Goal: Contribute content: Add original content to the website for others to see

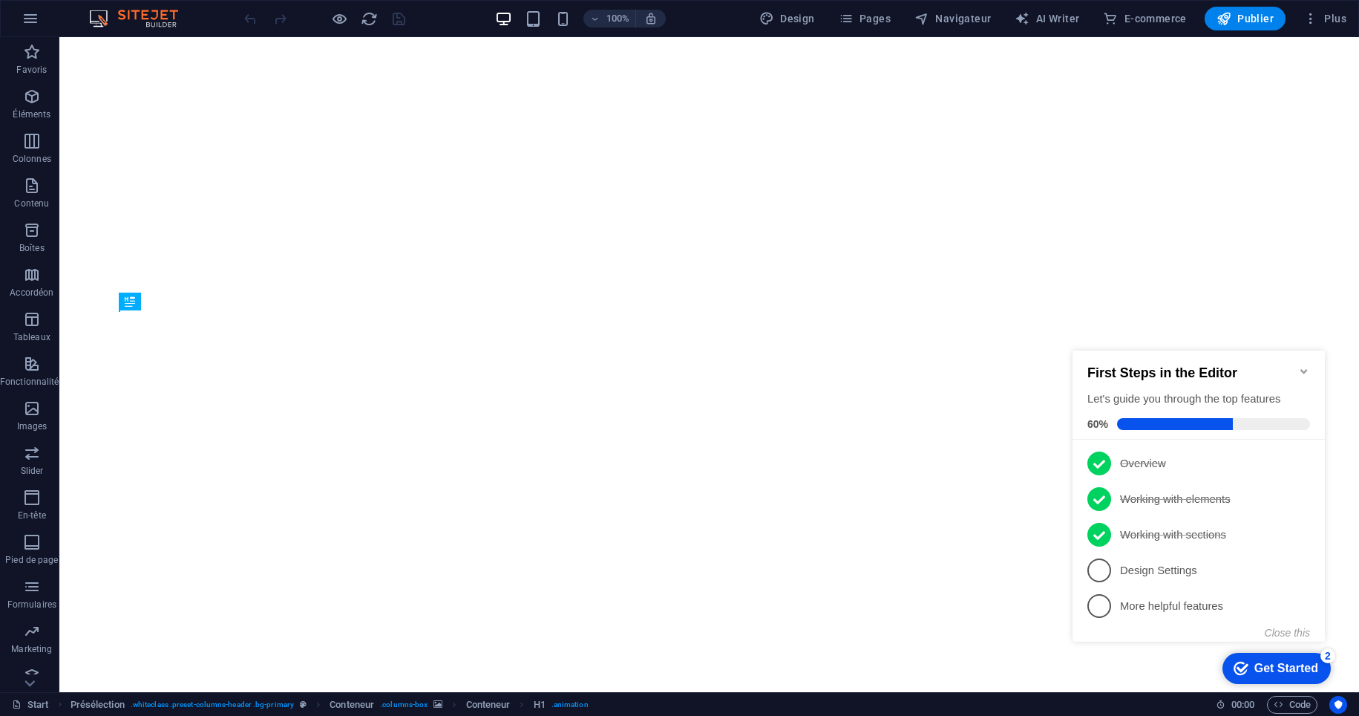
click at [1301, 366] on icon "Minimize checklist" at bounding box center [1304, 371] width 12 height 12
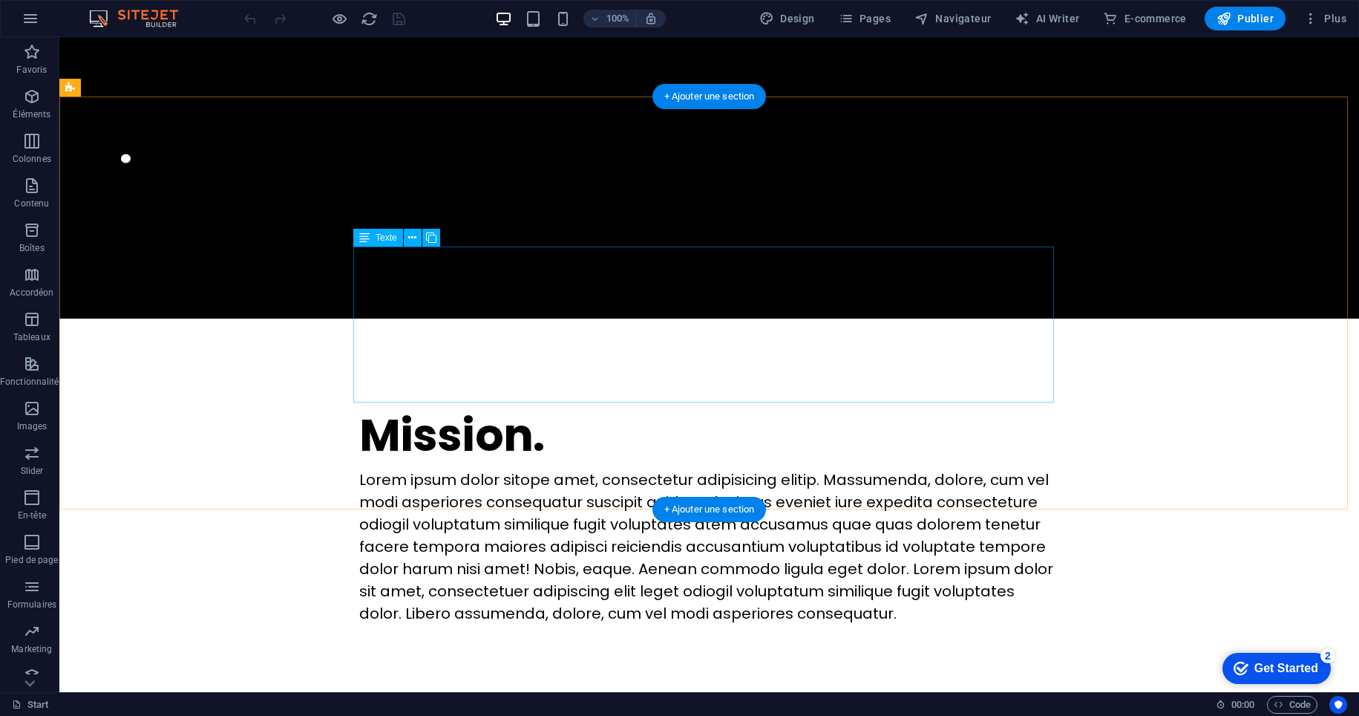
scroll to position [612, 0]
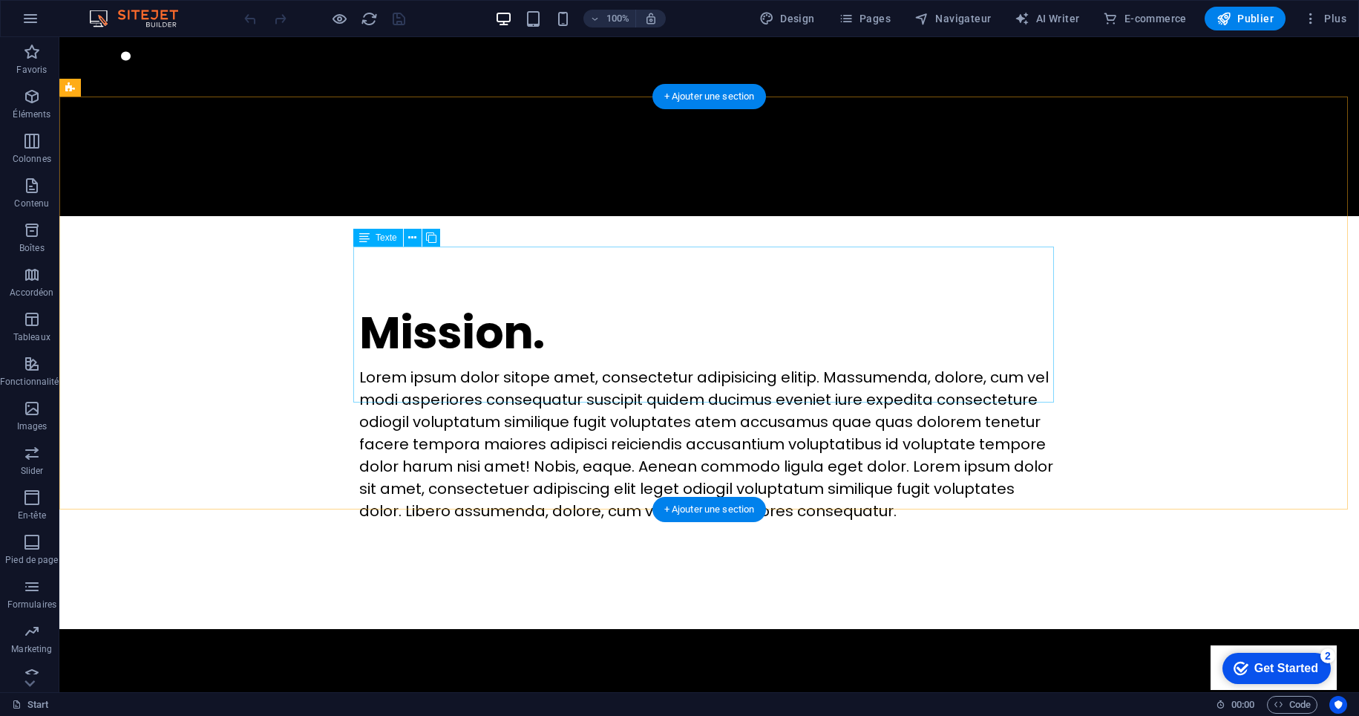
click at [736, 393] on div "Lorem ipsum dolor sitope amet, consectetur adipisicing elitip. Massumenda, dolo…" at bounding box center [709, 444] width 701 height 156
click at [806, 391] on div "Lorem ipsum dolor sitope amet, consectetur adipisicing elitip. Massumenda, dolo…" at bounding box center [709, 444] width 701 height 156
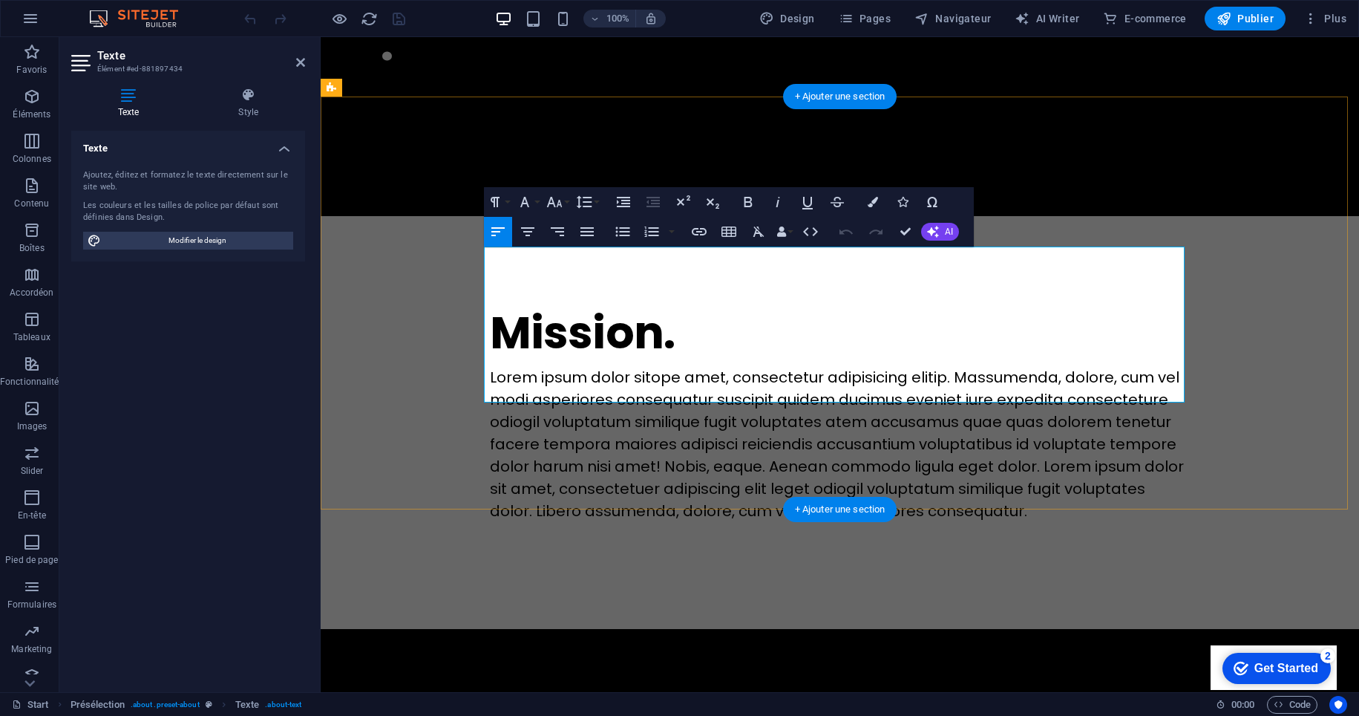
click at [962, 393] on p "Lorem ipsum dolor sitope amet, consectetur adipisicing elitip. Massumenda, dolo…" at bounding box center [840, 444] width 701 height 156
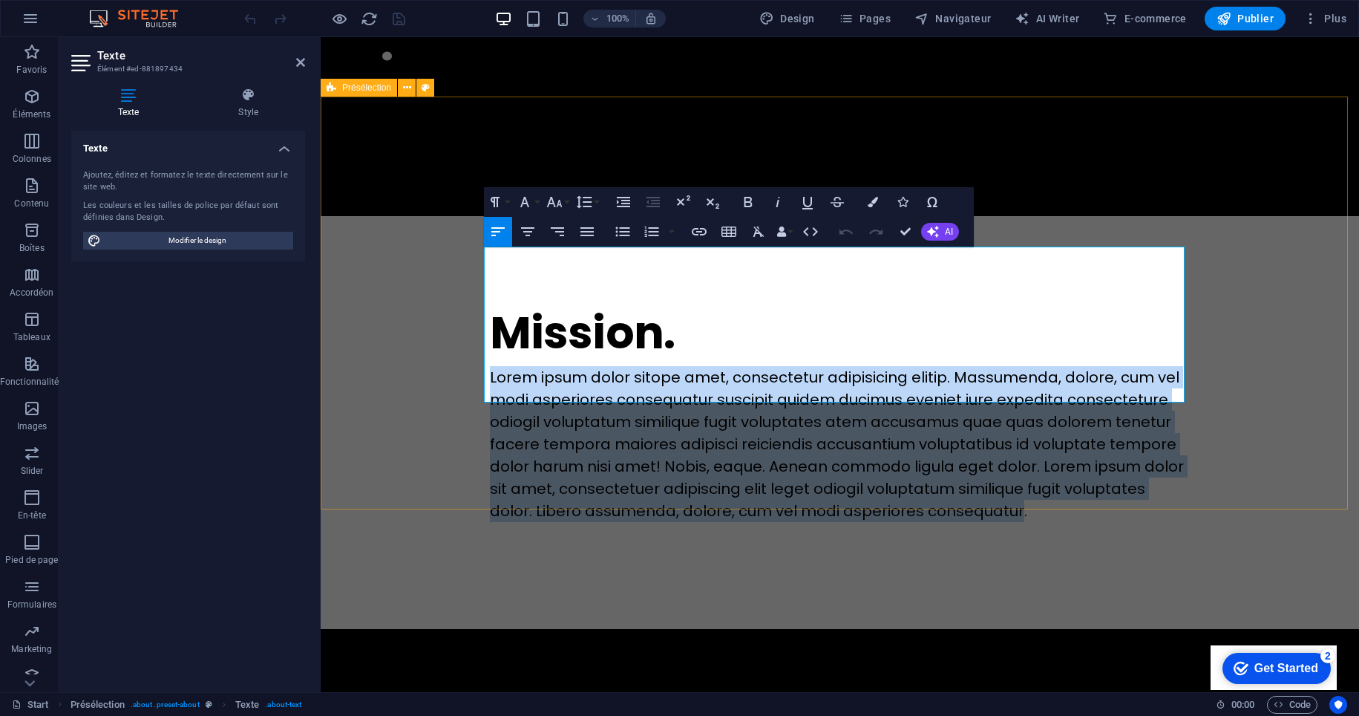
drag, startPoint x: 965, startPoint y: 391, endPoint x: 422, endPoint y: 259, distance: 558.5
click at [422, 259] on div "Mission. Lorem ipsum dolor sitope amet, consectetur adipisicing elitip. [PERSON…" at bounding box center [840, 422] width 1039 height 413
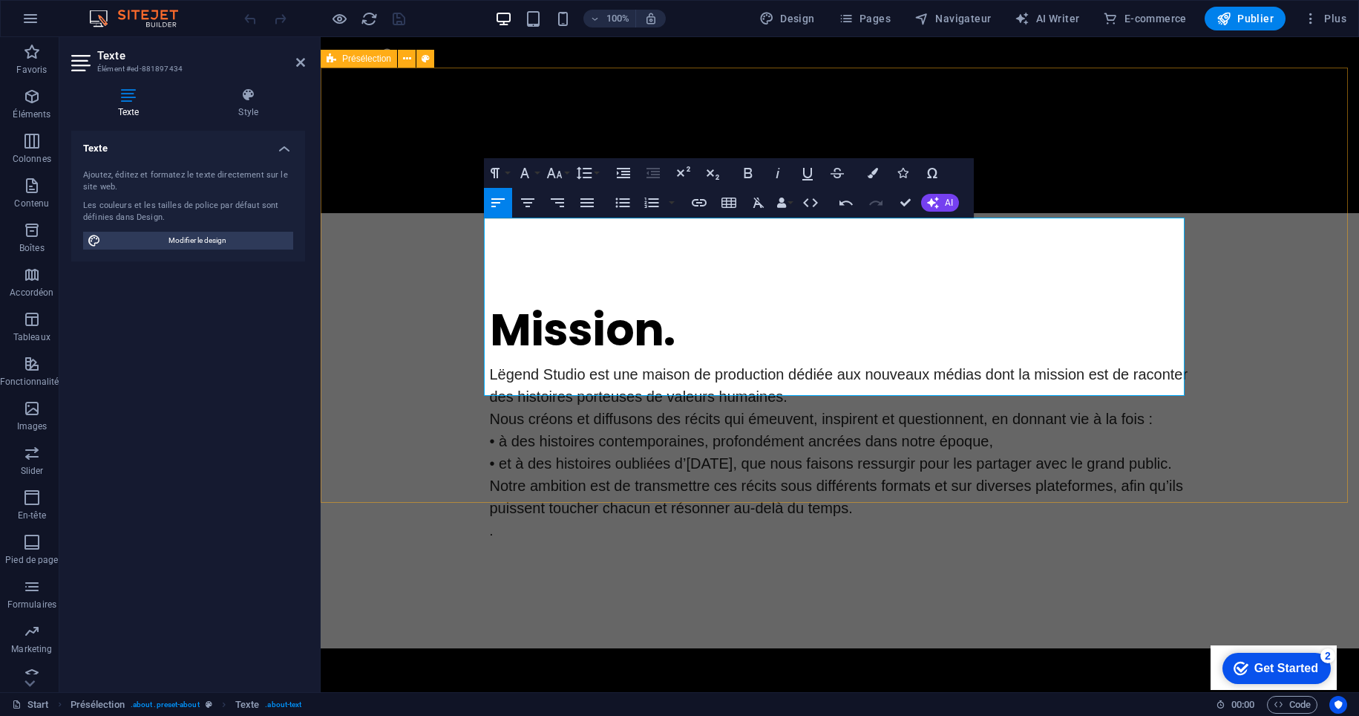
scroll to position [726, 0]
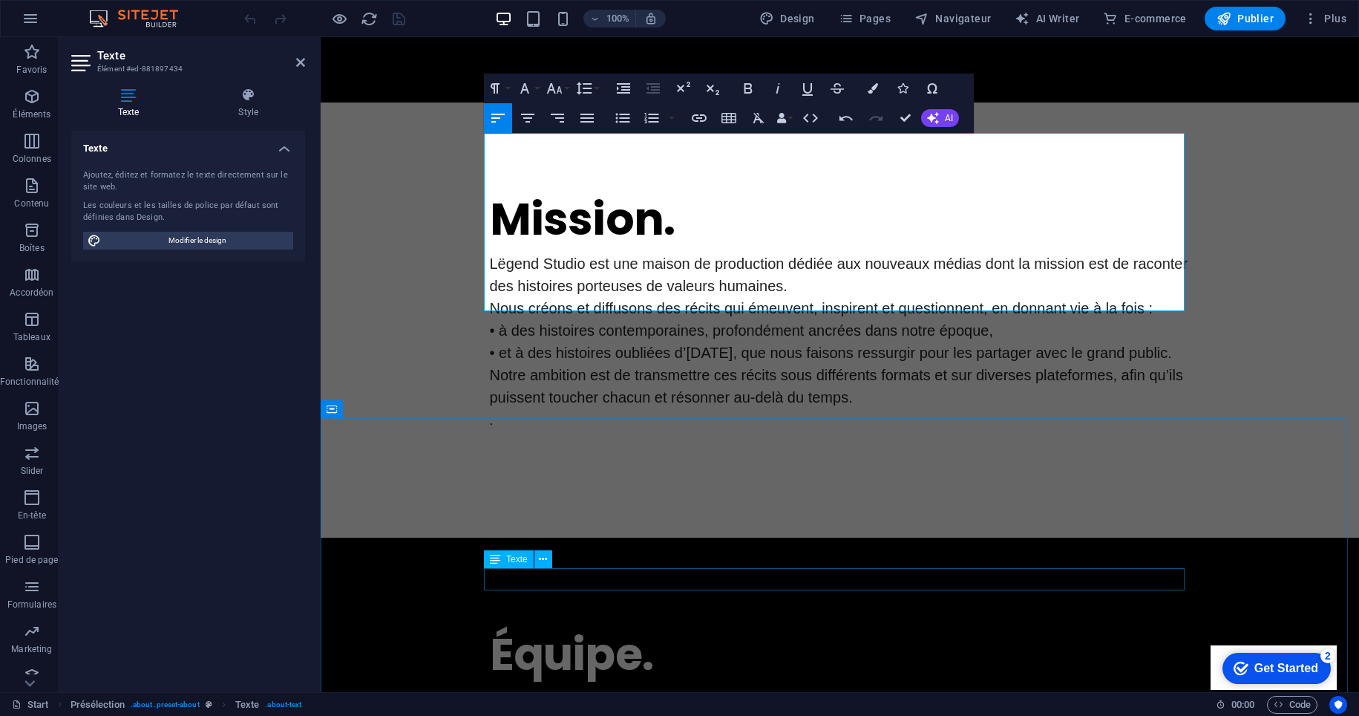
click at [673, 687] on div "Lorem ipsum dolor sitope amet, consectetur adipisicing elitip. Massumenda, dolo…" at bounding box center [840, 698] width 701 height 22
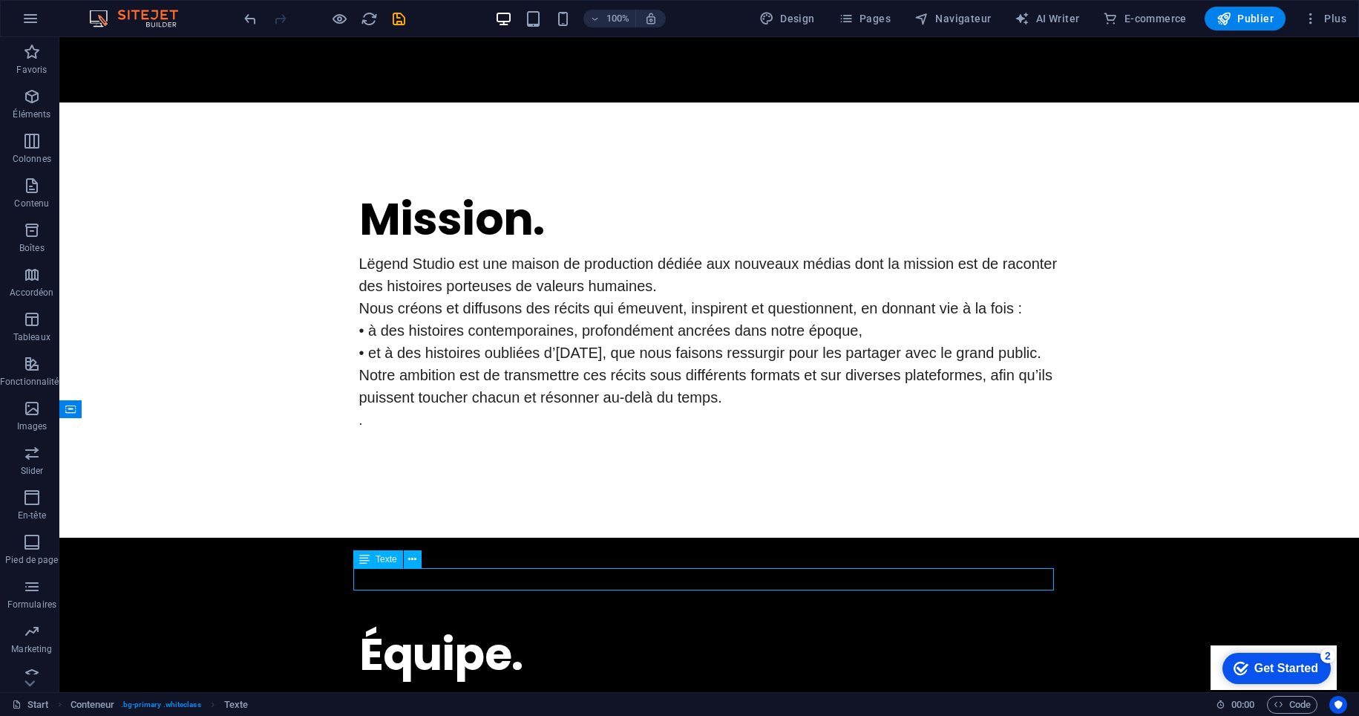
click at [674, 687] on div "Lorem ipsum dolor sitope amet, consectetur adipisicing elitip. Massumenda, dolo…" at bounding box center [709, 698] width 701 height 22
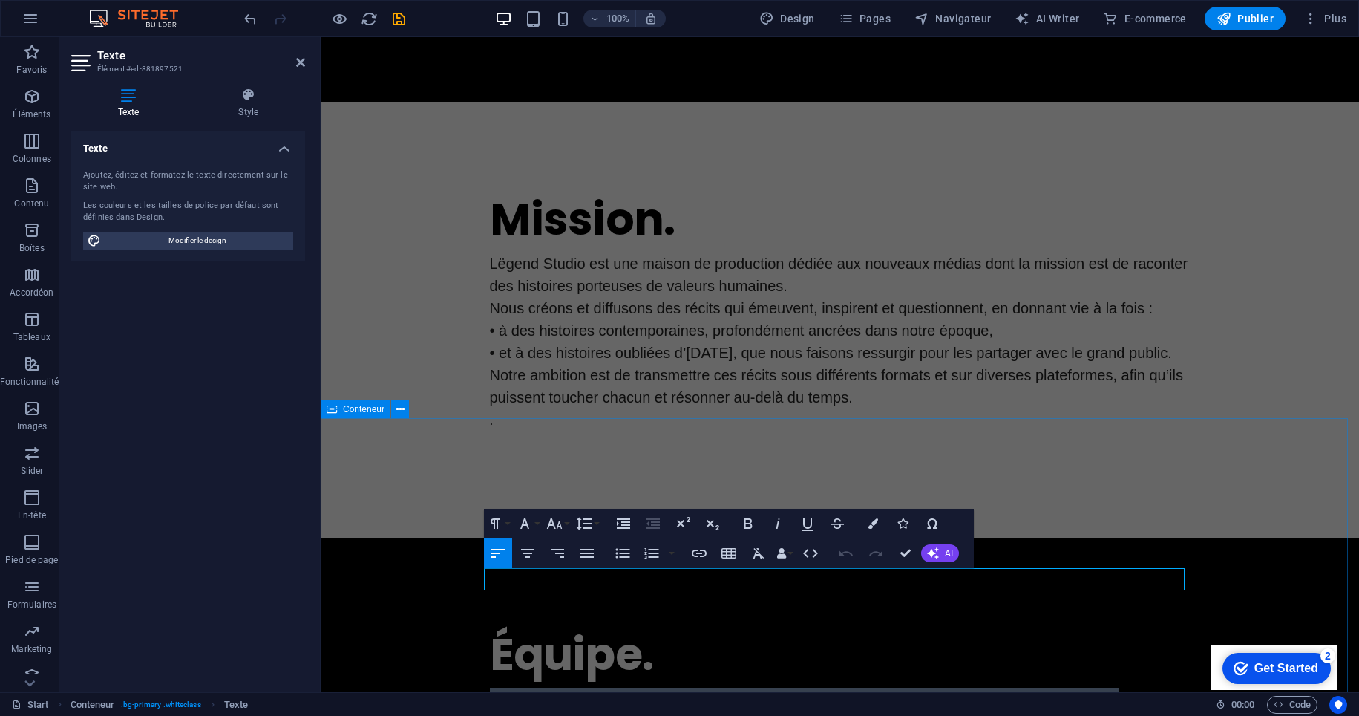
drag, startPoint x: 1100, startPoint y: 578, endPoint x: 448, endPoint y: 574, distance: 651.8
click at [246, 111] on h4 "Style" at bounding box center [249, 103] width 114 height 31
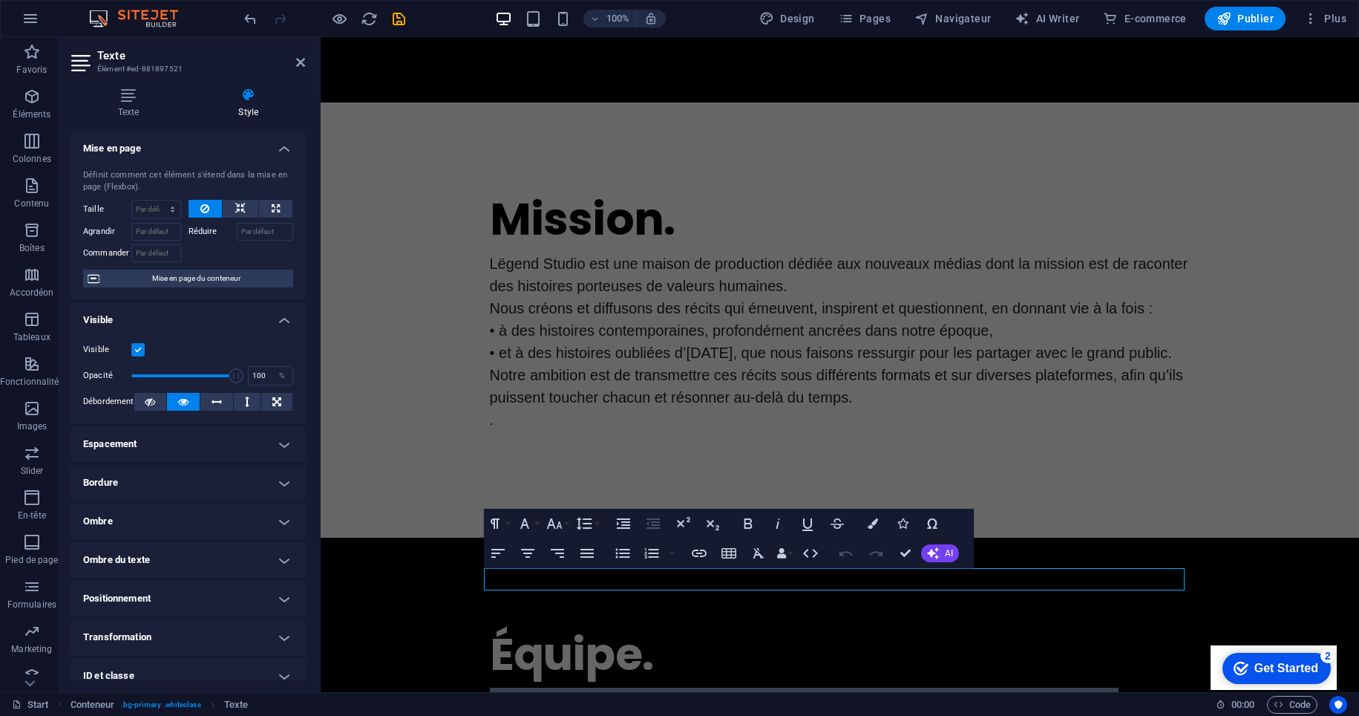
click at [687, 687] on p "Lorem ipsum dolor sitope amet, consectetur adipisicing elitip. Massumenda, dolo…" at bounding box center [840, 698] width 701 height 22
click at [500, 552] on icon "button" at bounding box center [498, 553] width 18 height 18
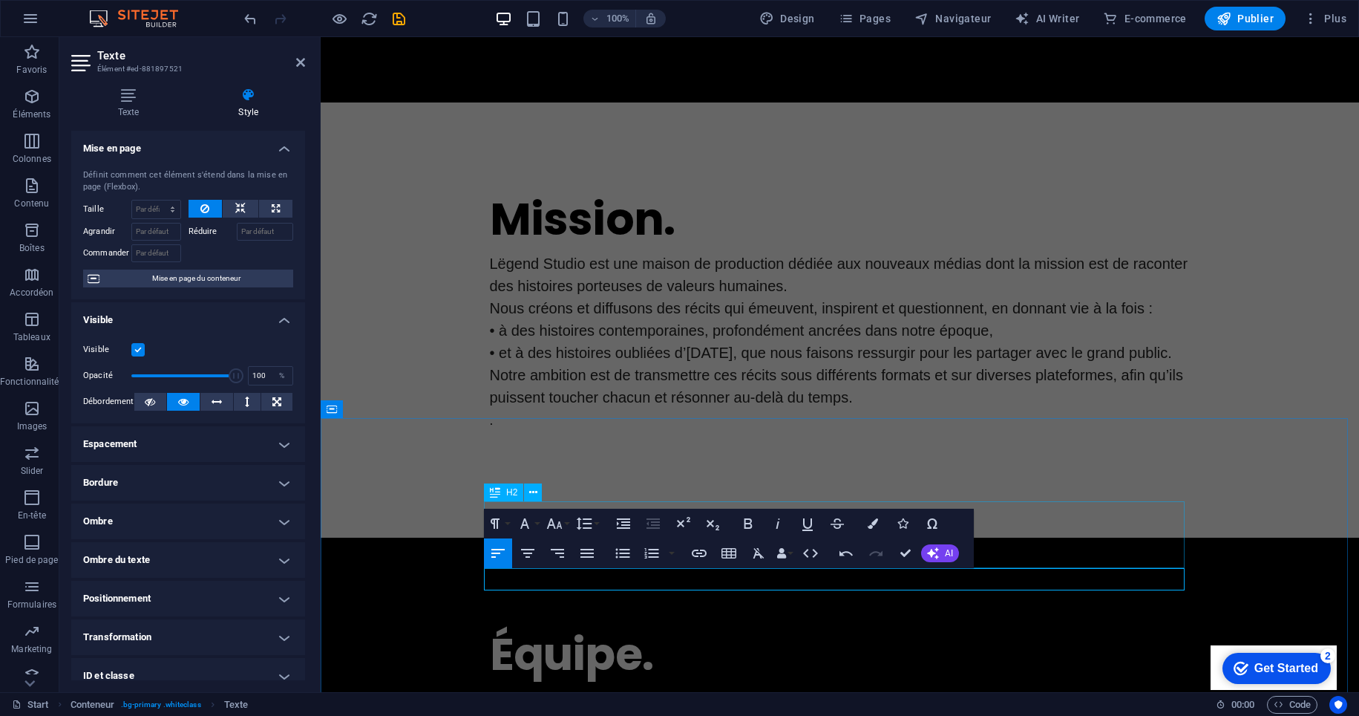
click at [500, 552] on icon "button" at bounding box center [498, 553] width 18 height 18
click at [655, 687] on p "Lorem ipsum dolor sitope amet, consectetur adipisicing elitip. Massumenda, dolo…" at bounding box center [840, 698] width 701 height 22
drag, startPoint x: 1114, startPoint y: 577, endPoint x: 485, endPoint y: 573, distance: 628.8
click at [490, 687] on p "Lorem ipsum dolor sitope amet, consectetur adipisicing elitip. Massumenda, dolo…" at bounding box center [840, 698] width 701 height 22
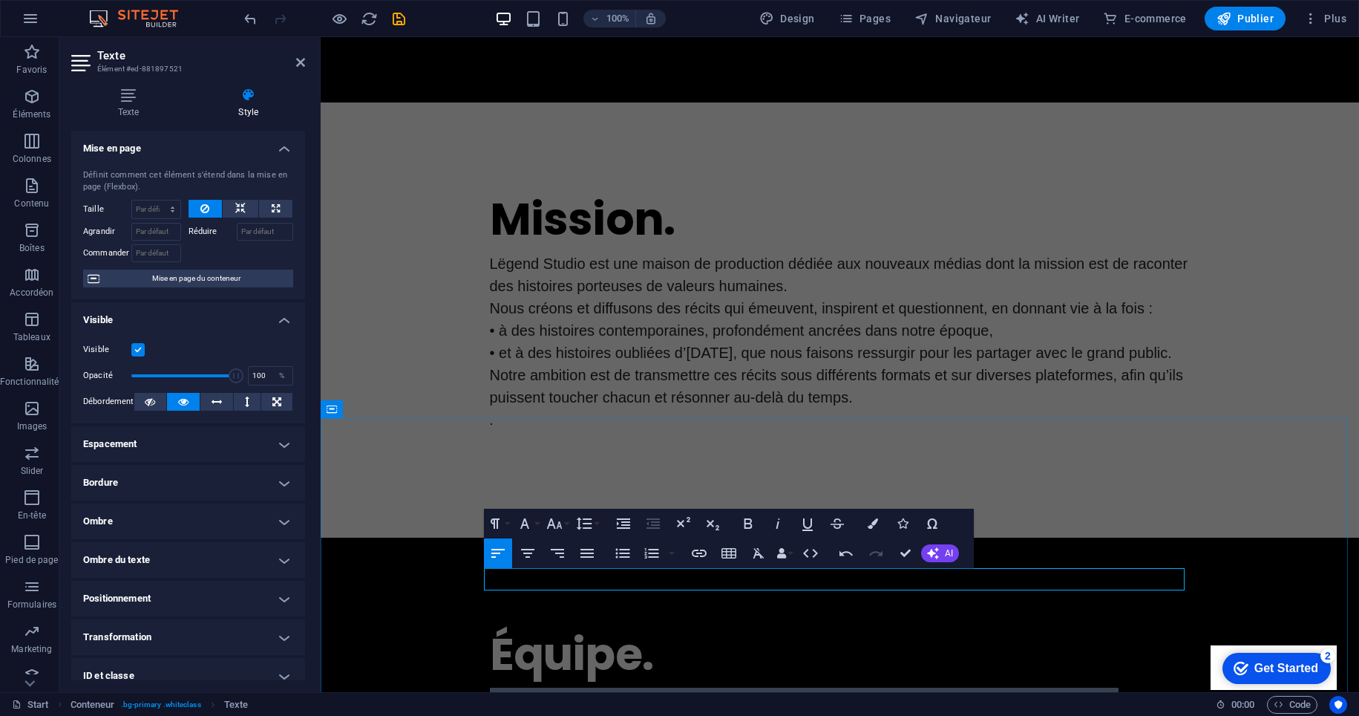
click at [526, 687] on p "Lorem ipsum dolor sitope amet, consectetur adipisicing elitip. Massumenda, dolo…" at bounding box center [840, 698] width 701 height 22
drag, startPoint x: 1115, startPoint y: 577, endPoint x: 437, endPoint y: 570, distance: 678.6
click at [128, 102] on h4 "Texte" at bounding box center [131, 103] width 121 height 31
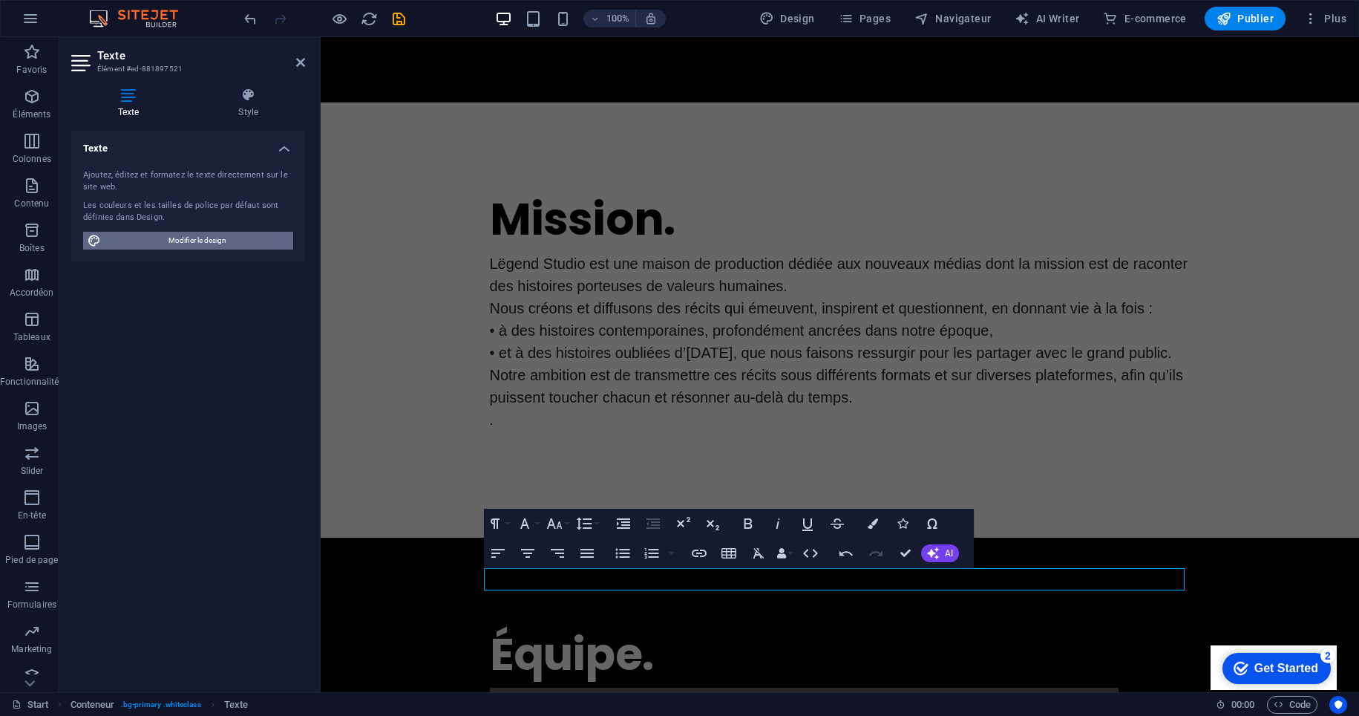
click at [154, 238] on span "Modifier le design" at bounding box center [196, 241] width 183 height 18
select select "rem"
select select "400"
select select "px"
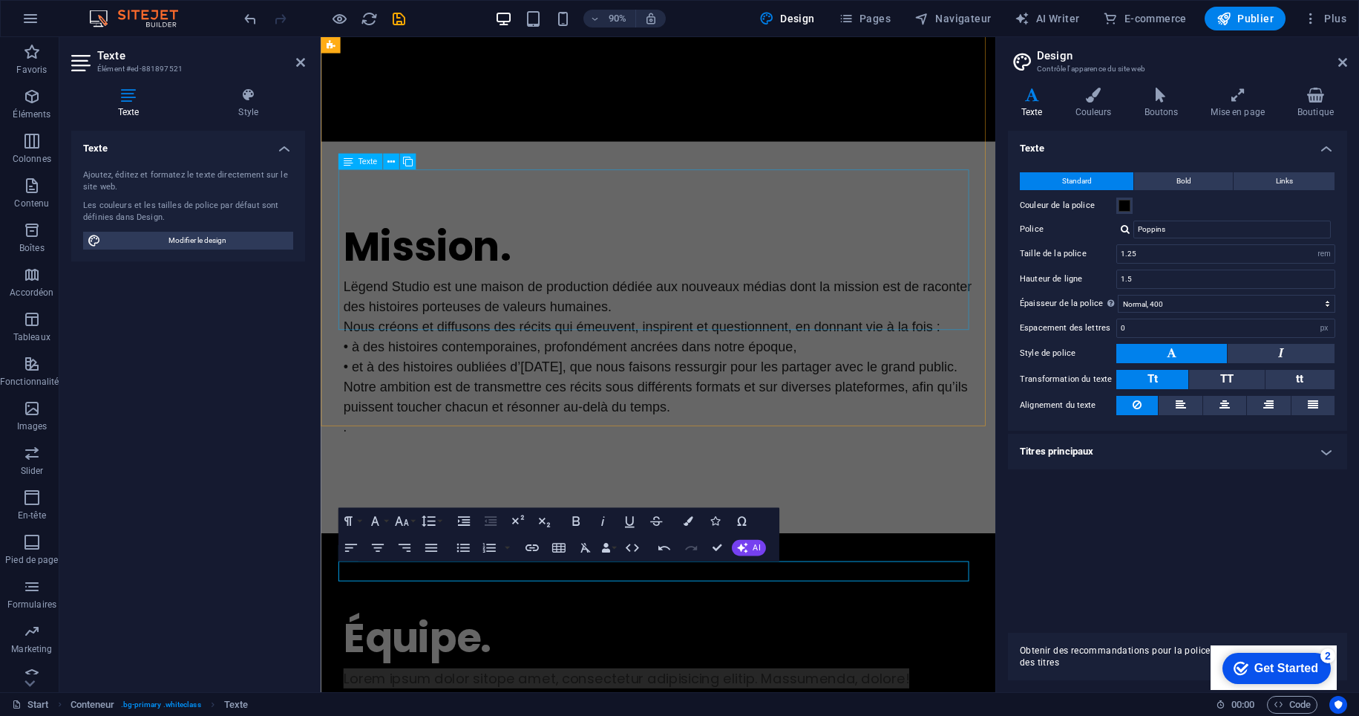
click at [793, 343] on div "Lëgend Studio est une maison de production dédiée aux nouveaux médias dont la m…" at bounding box center [695, 392] width 701 height 178
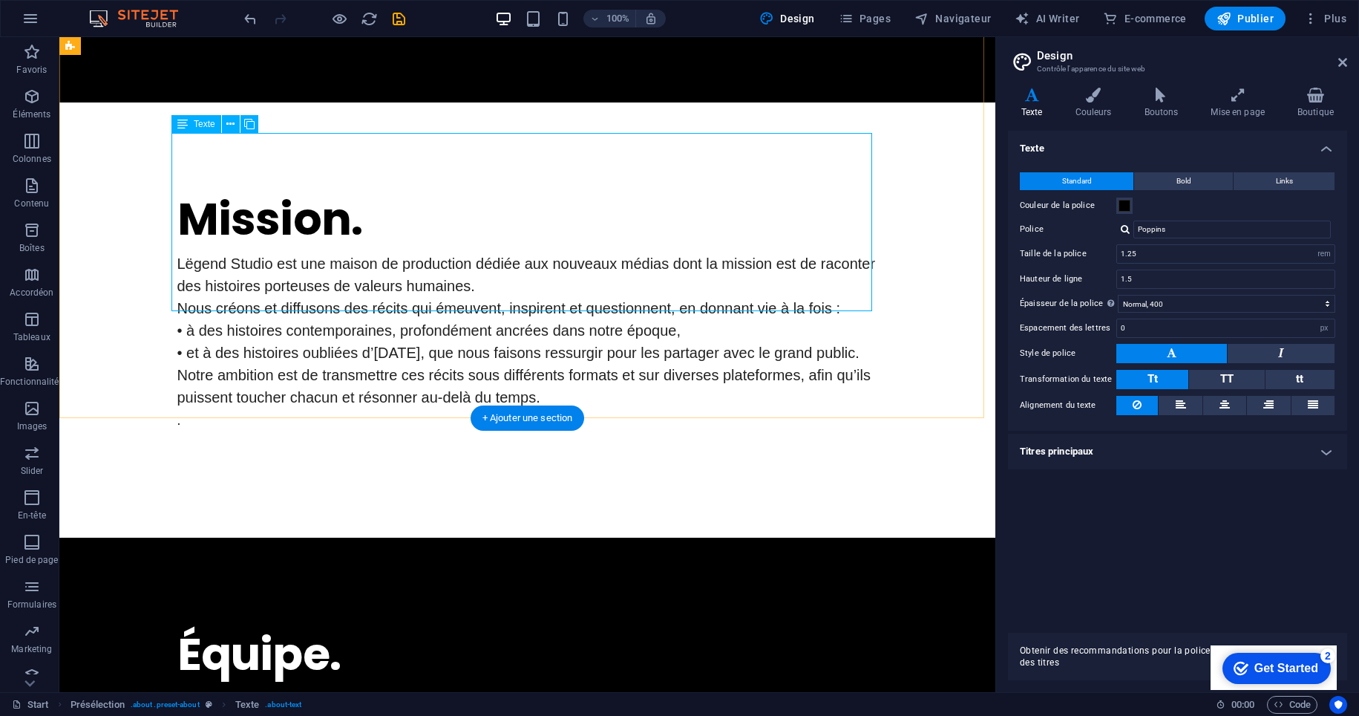
click at [539, 295] on div "Lëgend Studio est une maison de production dédiée aux nouveaux médias dont la m…" at bounding box center [527, 341] width 701 height 178
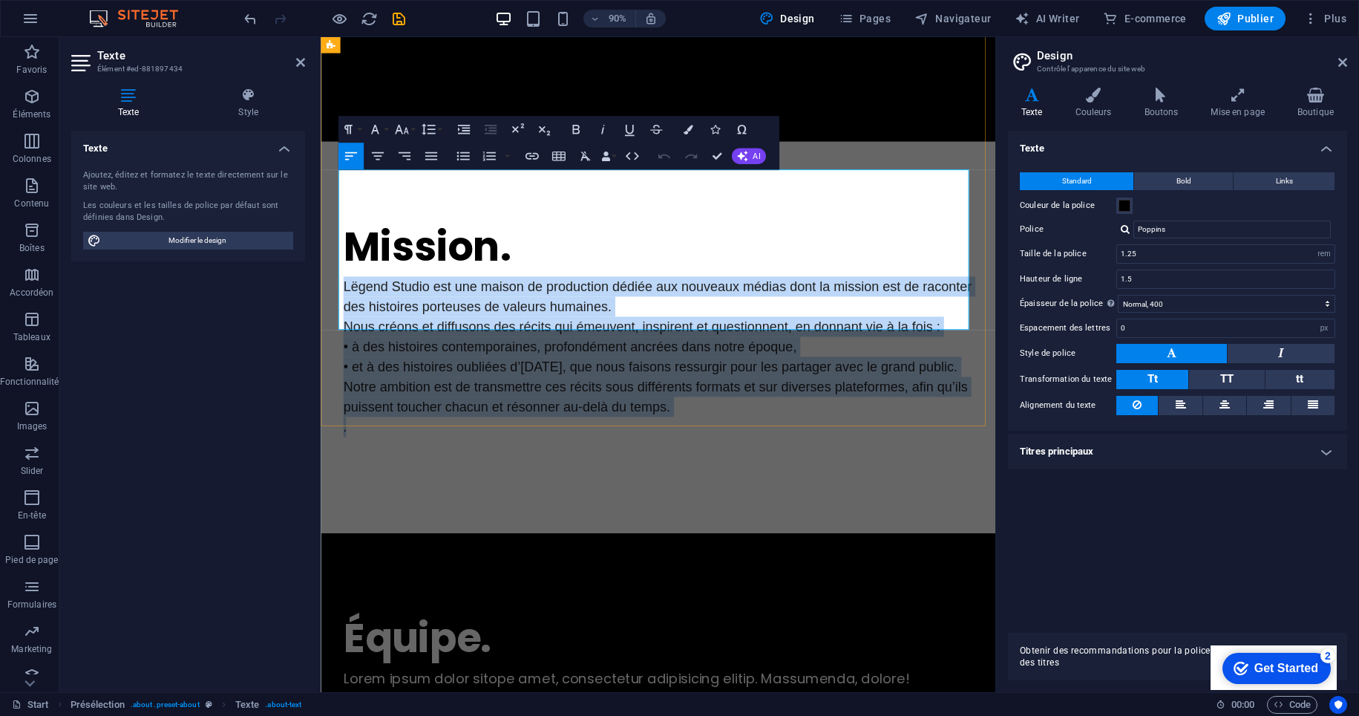
drag, startPoint x: 342, startPoint y: 195, endPoint x: 803, endPoint y: 347, distance: 484.8
click at [803, 347] on div "Lëgend Studio est une maison de production dédiée aux nouveaux médias dont la m…" at bounding box center [695, 392] width 701 height 178
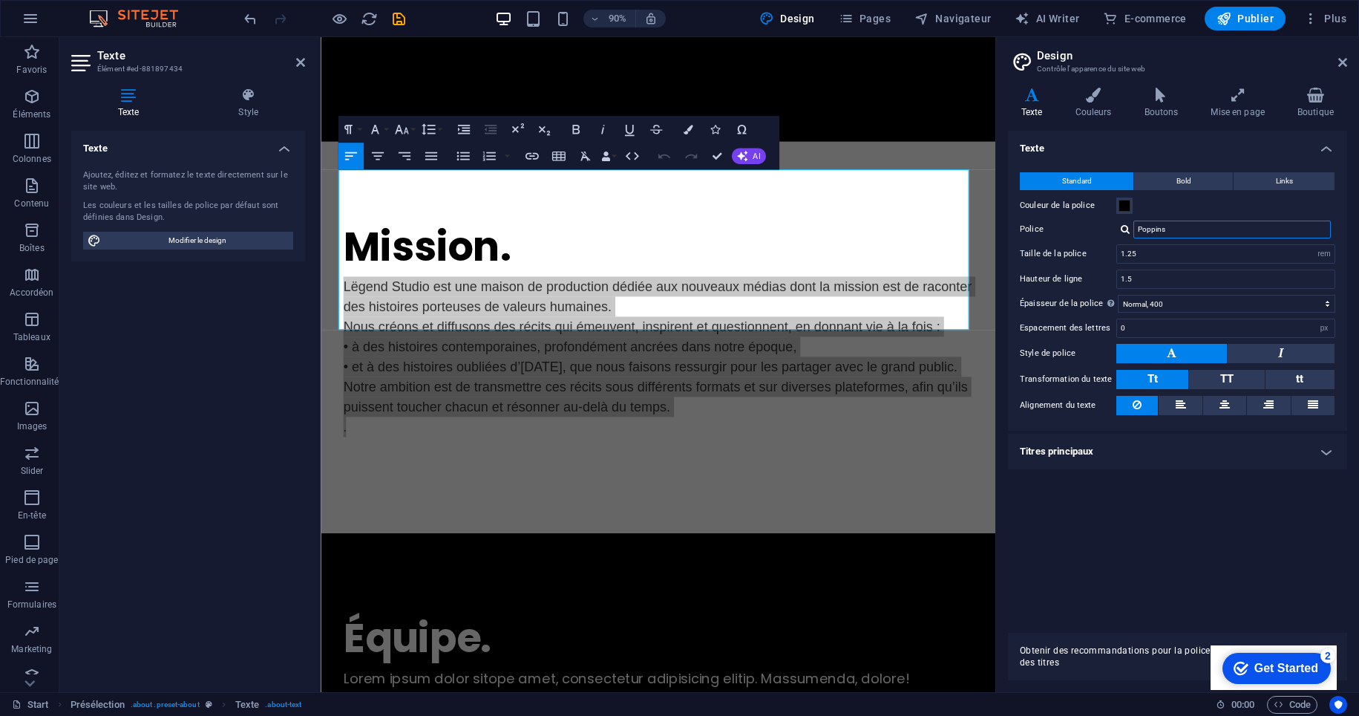
click at [1199, 231] on input "Poppins" at bounding box center [1232, 229] width 197 height 18
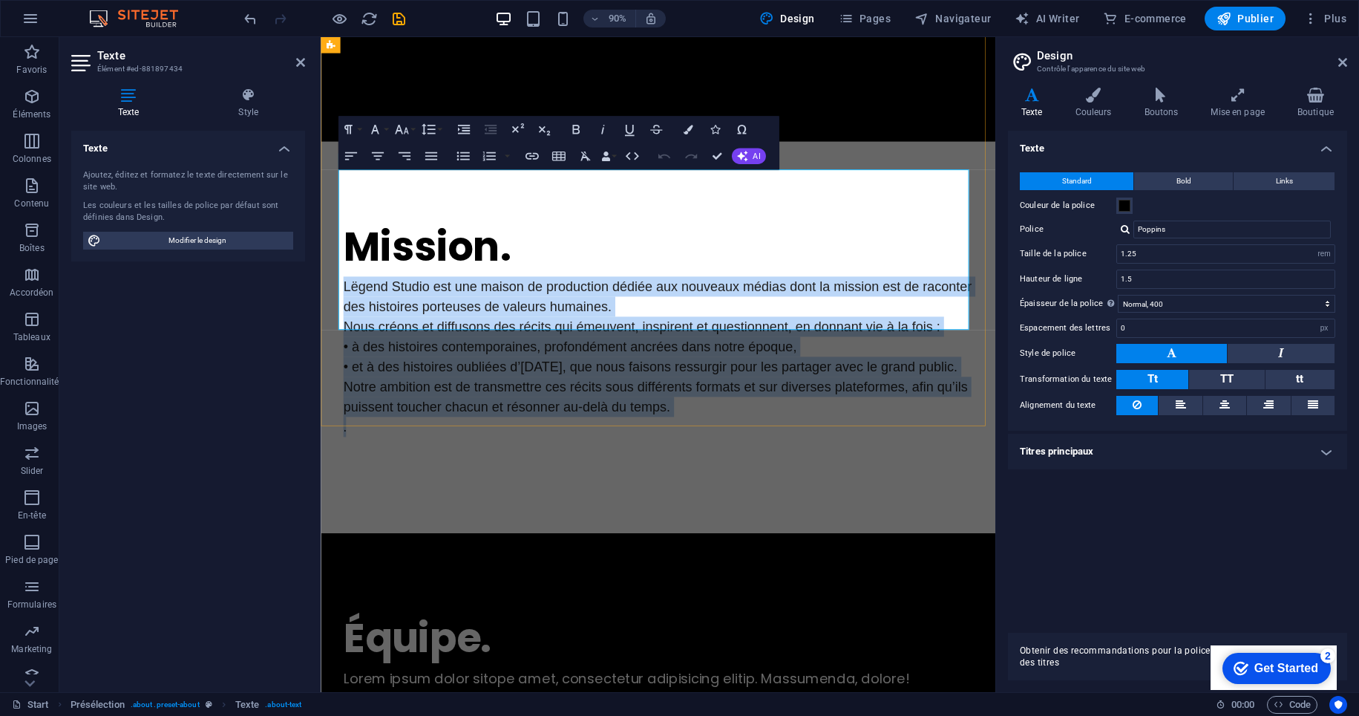
click at [733, 414] on p "Notre ambition est de transmettre ces récits sous différents formats et sur div…" at bounding box center [695, 436] width 701 height 45
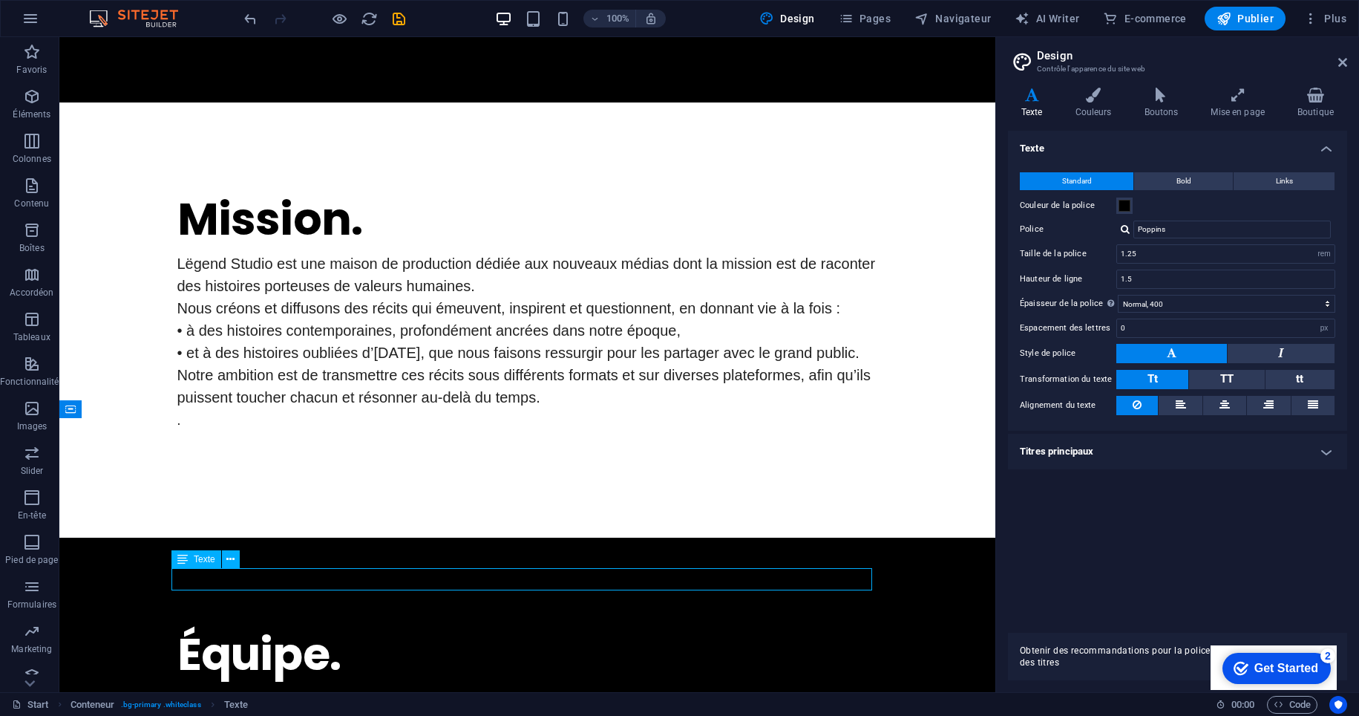
click at [615, 687] on div "Lorem ipsum dolor sitope amet, consectetur adipisicing elitip. Massumenda, dolo…" at bounding box center [527, 698] width 701 height 22
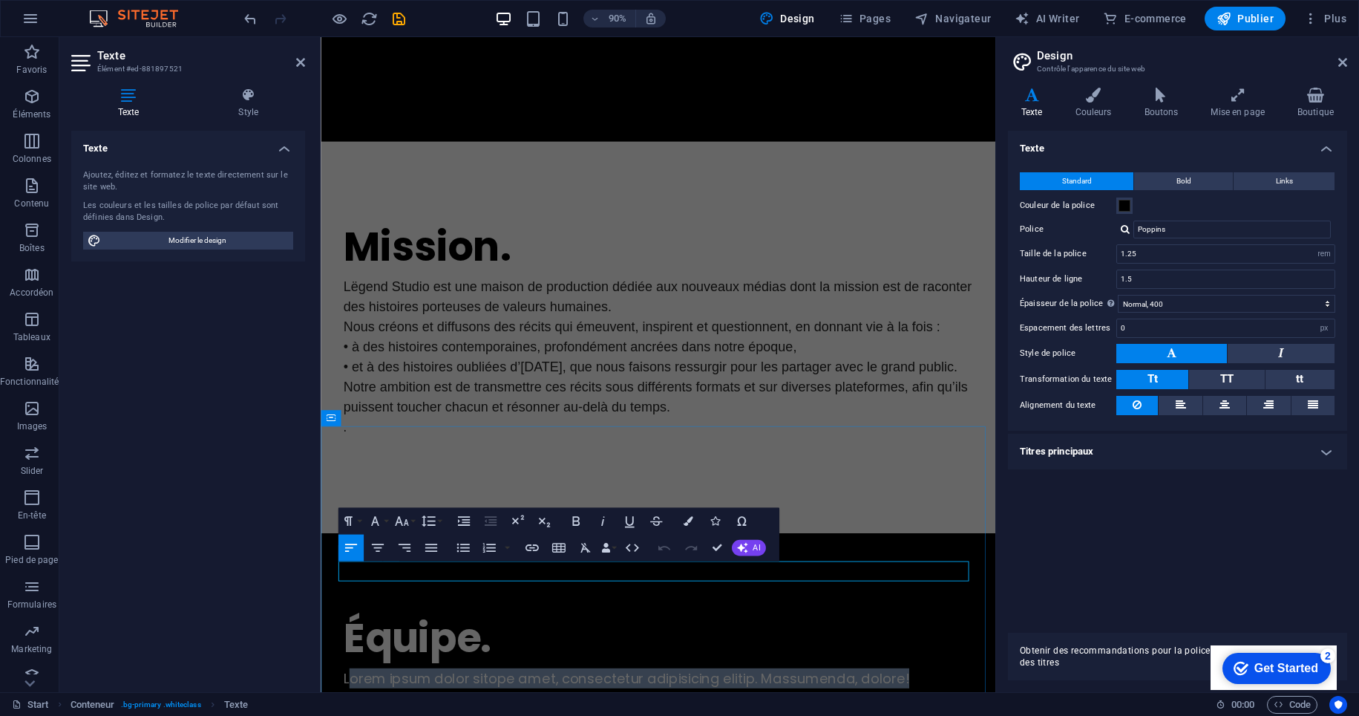
drag, startPoint x: 880, startPoint y: 621, endPoint x: 345, endPoint y: 624, distance: 535.3
click at [878, 481] on div at bounding box center [695, 493] width 701 height 24
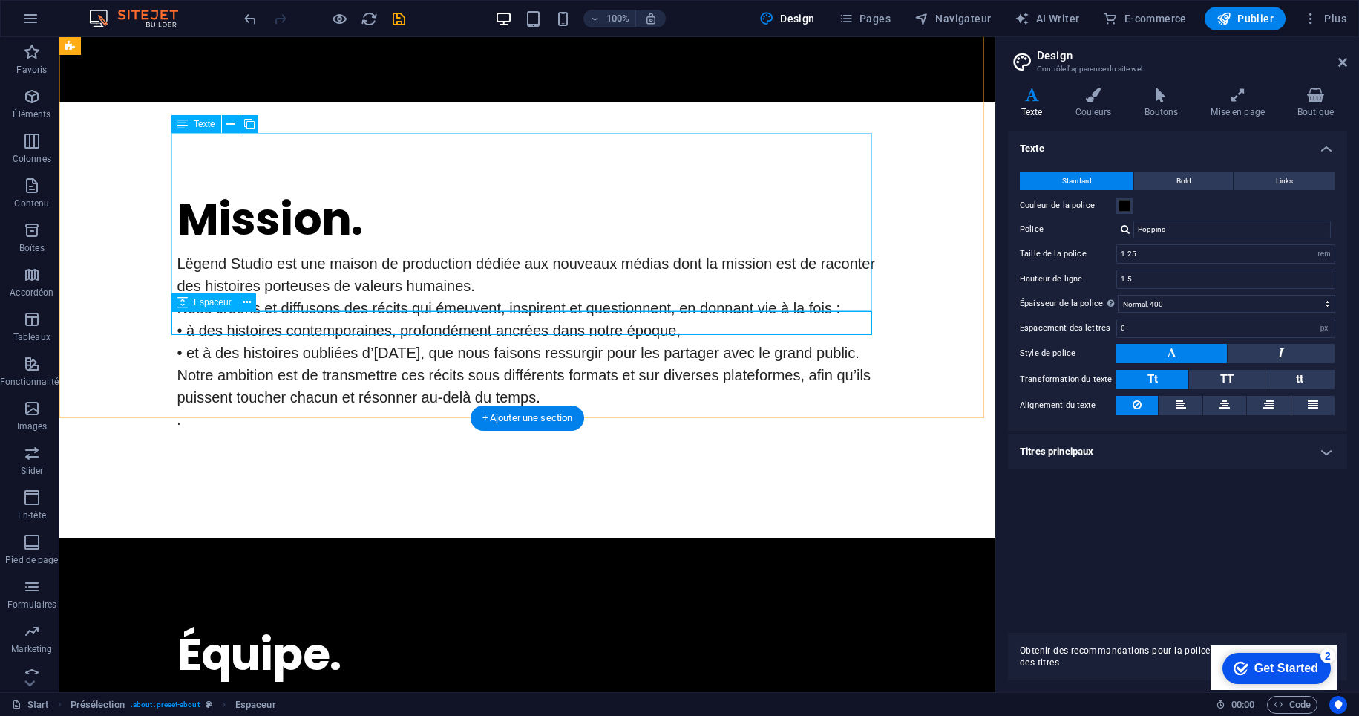
click at [183, 301] on icon at bounding box center [182, 302] width 10 height 18
click at [477, 252] on div "Lëgend Studio est une maison de production dédiée aux nouveaux médias dont la m…" at bounding box center [527, 341] width 701 height 178
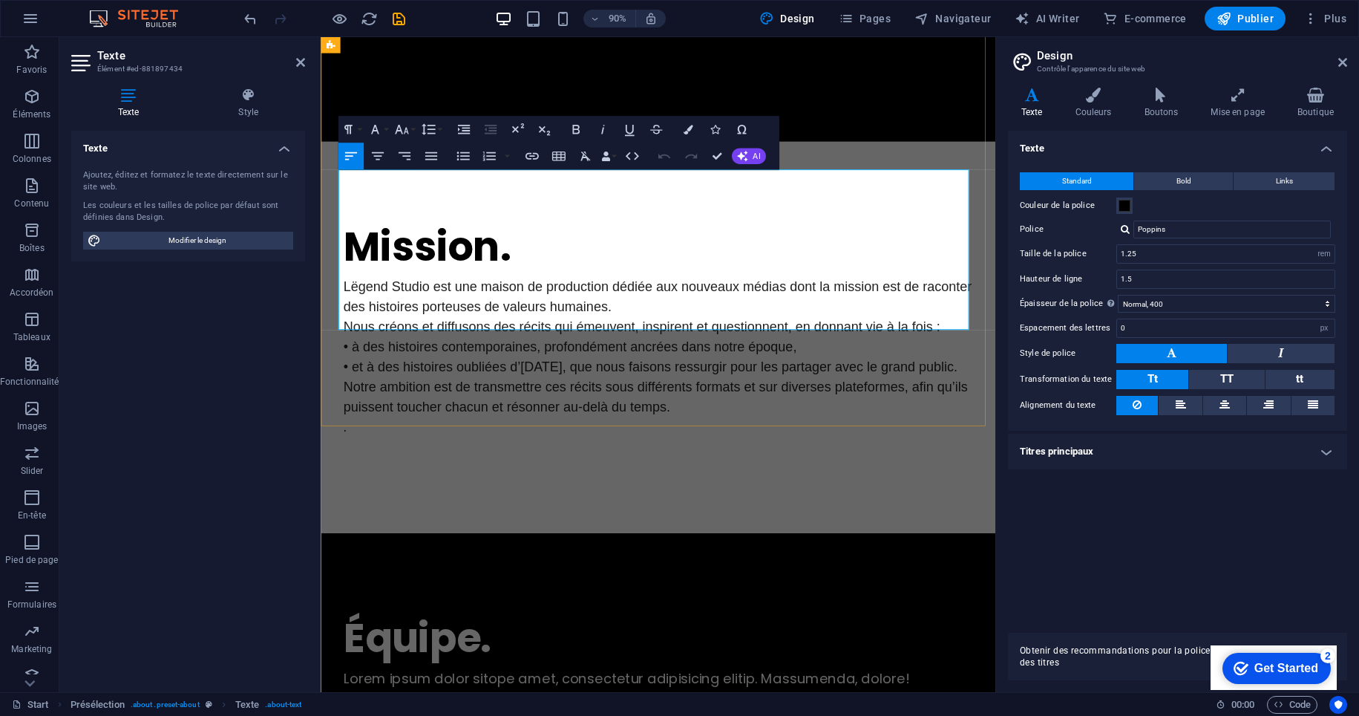
click at [649, 303] on p "Lëgend Studio est une maison de production dédiée aux nouveaux médias dont la m…" at bounding box center [695, 325] width 701 height 45
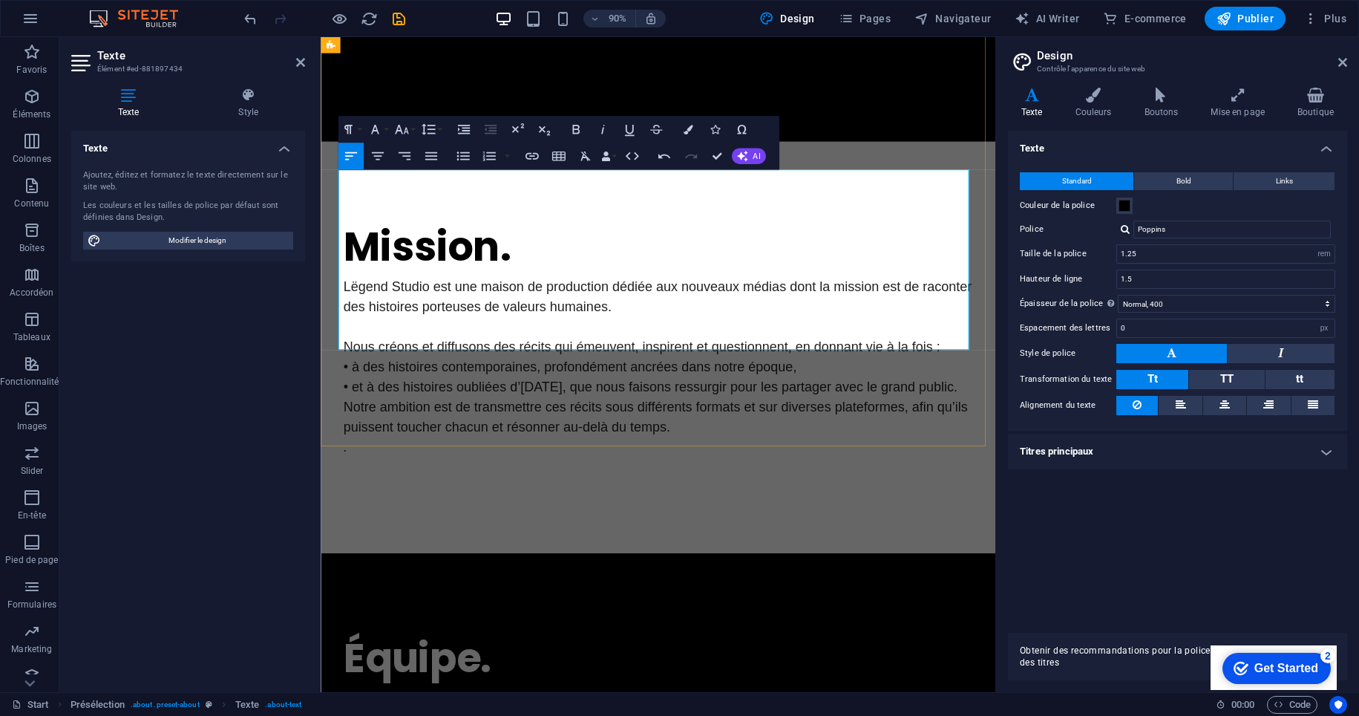
click at [1016, 414] on p "• et à des histoires oubliées d’[DATE], que nous faisons ressurgir pour les par…" at bounding box center [695, 425] width 701 height 22
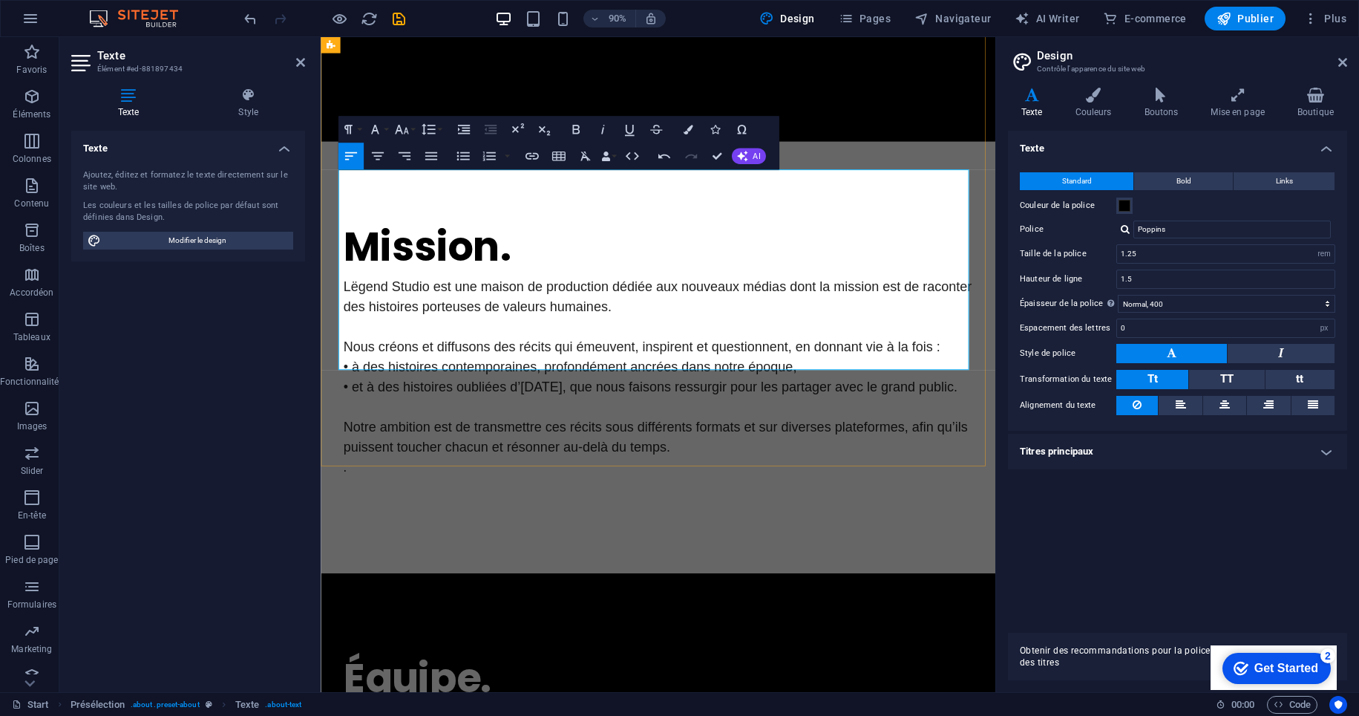
click at [468, 503] on p "." at bounding box center [695, 514] width 701 height 22
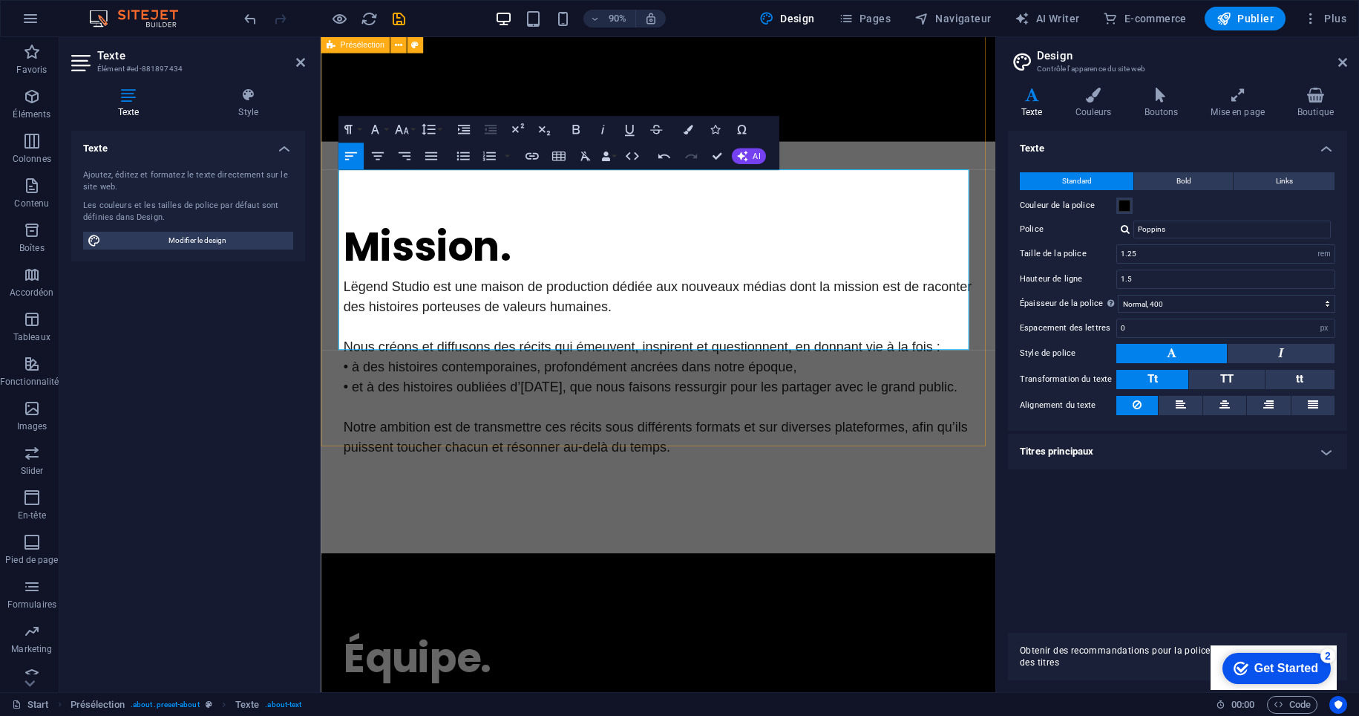
click at [470, 451] on div "Mission. Lëgend Studio est une maison de production dédiée aux nouveaux médias …" at bounding box center [696, 381] width 750 height 457
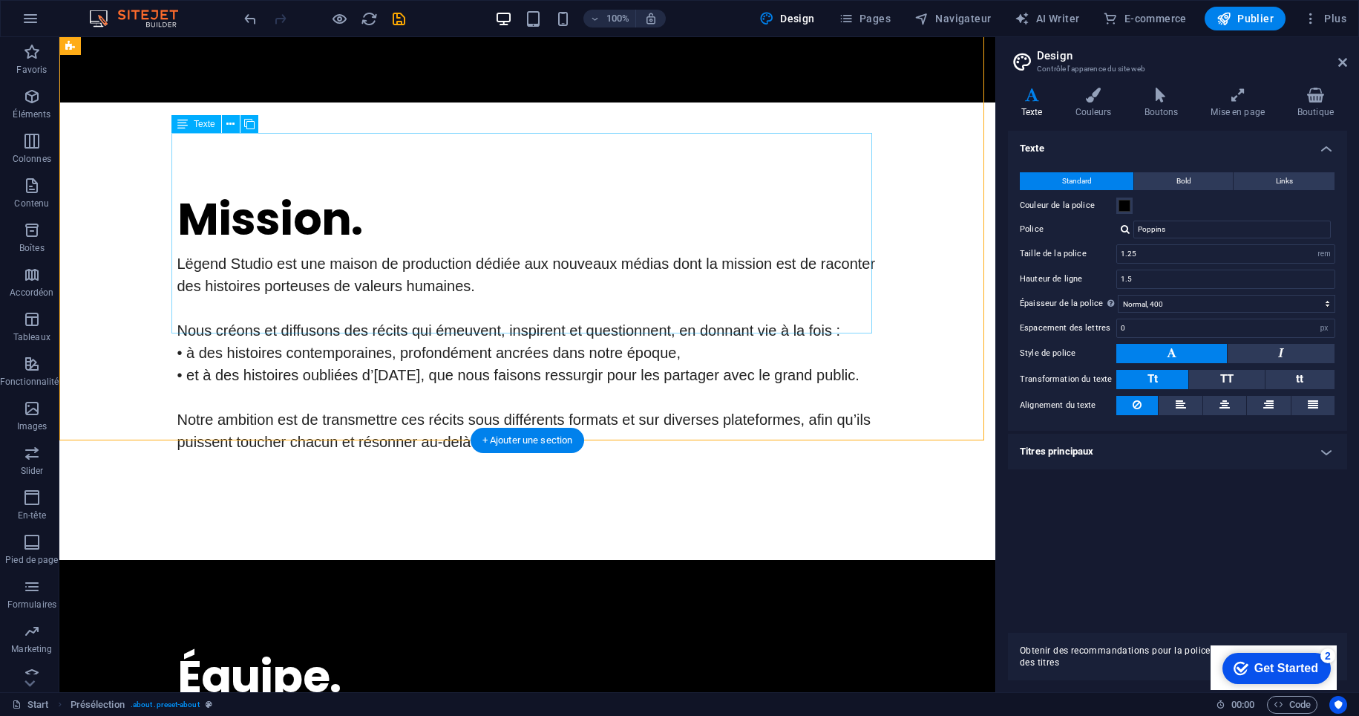
click at [659, 252] on div "Lëgend Studio est une maison de production dédiée aux nouveaux médias dont la m…" at bounding box center [527, 352] width 701 height 200
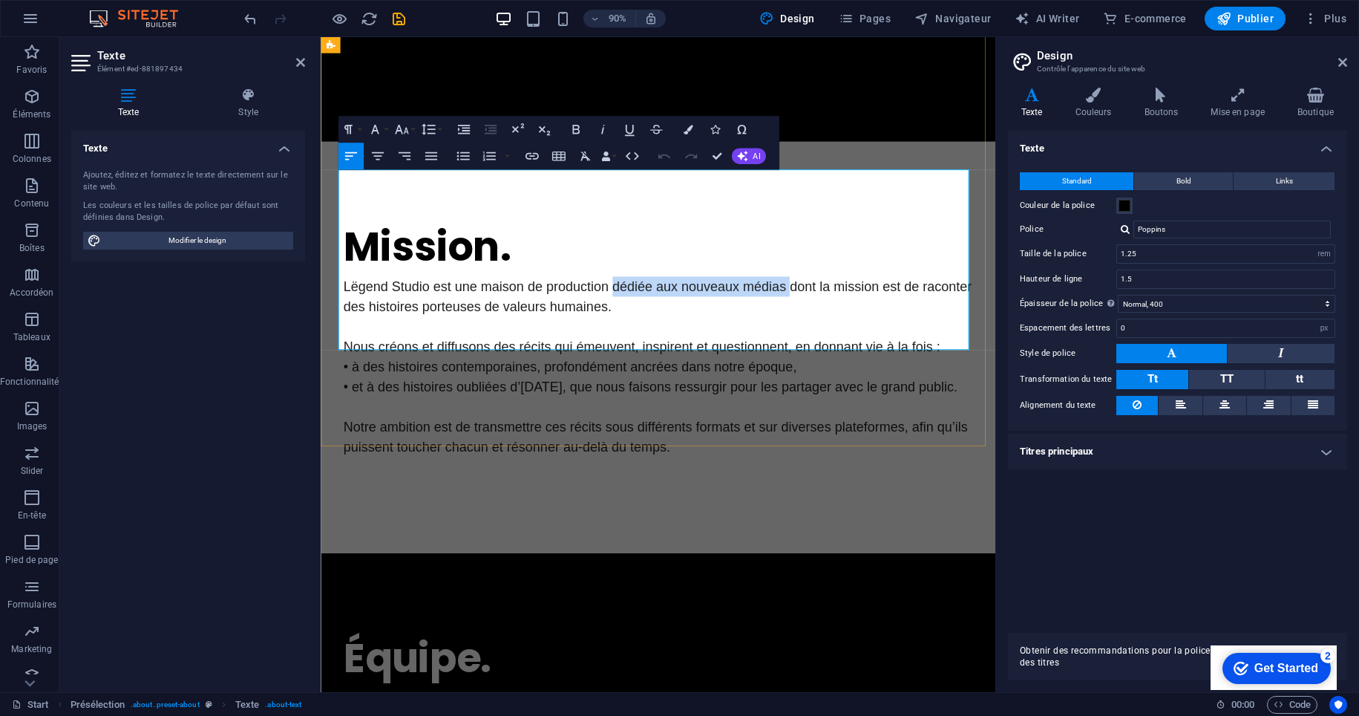
drag, startPoint x: 826, startPoint y: 199, endPoint x: 637, endPoint y: 200, distance: 188.6
click at [637, 306] on span "Lëgend Studio est une maison de production dédiée aux nouveaux médias dont la m…" at bounding box center [694, 325] width 699 height 39
click at [353, 392] on p "• à des histoires contemporaines, profondément ancrées dans notre époque," at bounding box center [695, 403] width 701 height 22
click at [351, 414] on p "• et à des histoires oubliées d’[DATE], que nous faisons ressurgir pour les par…" at bounding box center [695, 425] width 701 height 22
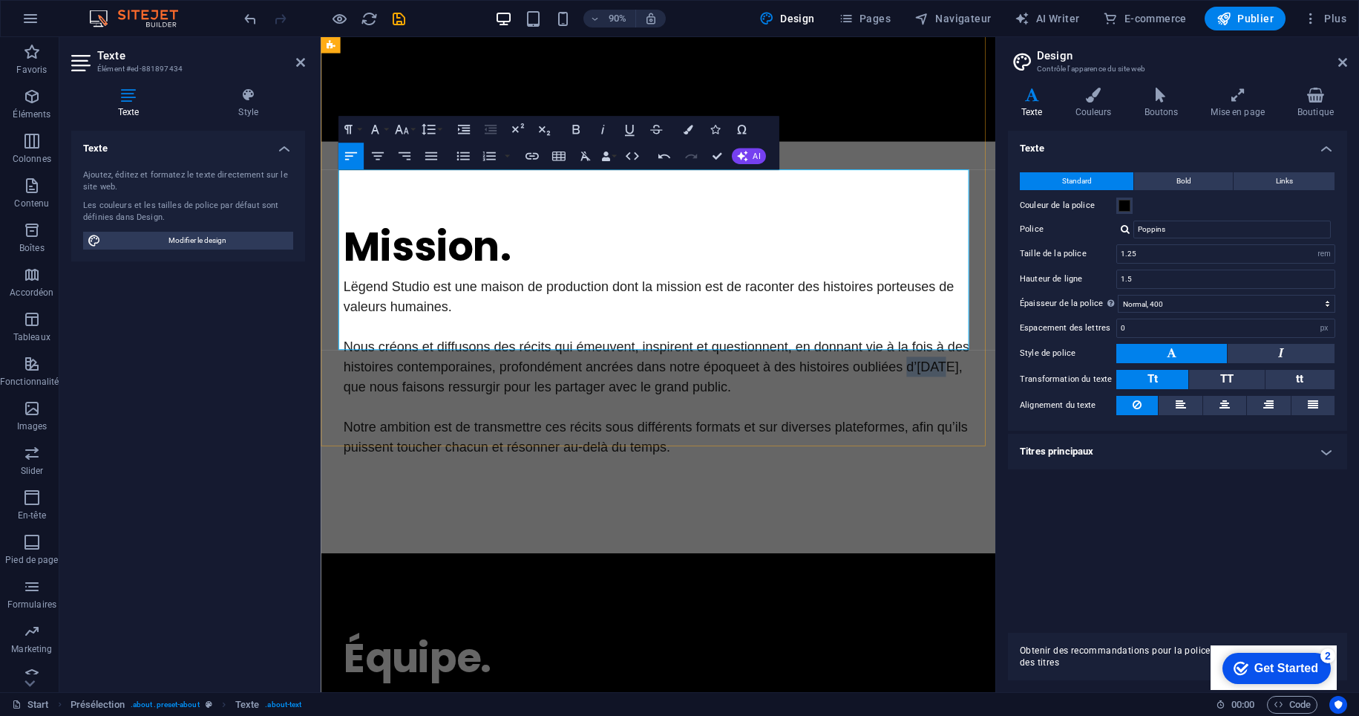
drag, startPoint x: 1005, startPoint y: 284, endPoint x: 971, endPoint y: 284, distance: 34.1
click at [971, 370] on p "Nous créons et diffusons des récits qui émeuvent, inspirent et questionnent, en…" at bounding box center [695, 403] width 701 height 67
drag, startPoint x: 563, startPoint y: 309, endPoint x: 329, endPoint y: 313, distance: 234.6
click at [329, 313] on div "Mission. Lëgend Studio est une maison de production dont la mission est de raco…" at bounding box center [696, 381] width 750 height 457
click at [477, 459] on p "Notre ambition est de transmettre ces récits sous différents formats et sur div…" at bounding box center [695, 481] width 701 height 45
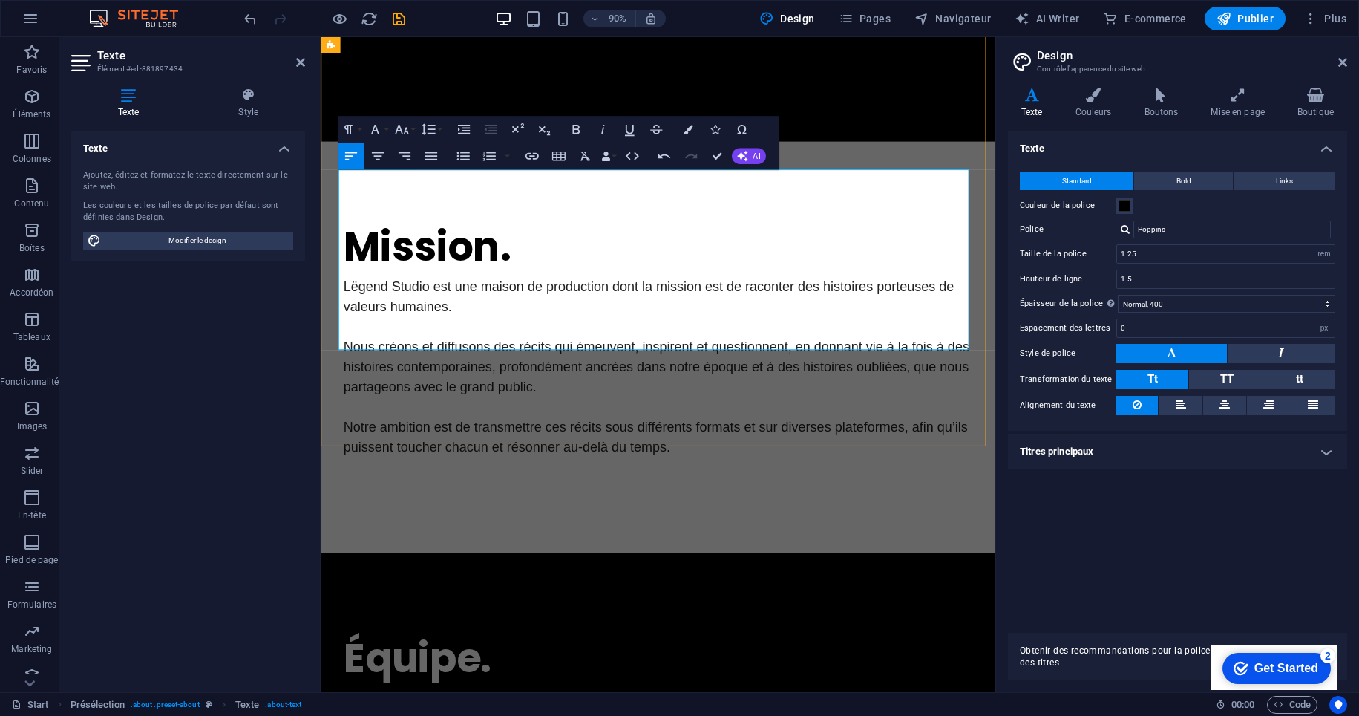
click at [793, 370] on p "Nous créons et diffusons des récits qui émeuvent, inspirent et questionnent, en…" at bounding box center [695, 403] width 701 height 67
drag, startPoint x: 429, startPoint y: 197, endPoint x: 346, endPoint y: 198, distance: 83.2
click at [346, 306] on span "Lëgend Studio est une maison de production dont la mission est de raconter des …" at bounding box center [684, 325] width 679 height 39
click at [568, 370] on p "Nous créons et diffusons des récits qui émeuvent, inspirent et questionnent, en…" at bounding box center [695, 403] width 701 height 67
click at [865, 236] on div "Mission." at bounding box center [695, 269] width 701 height 67
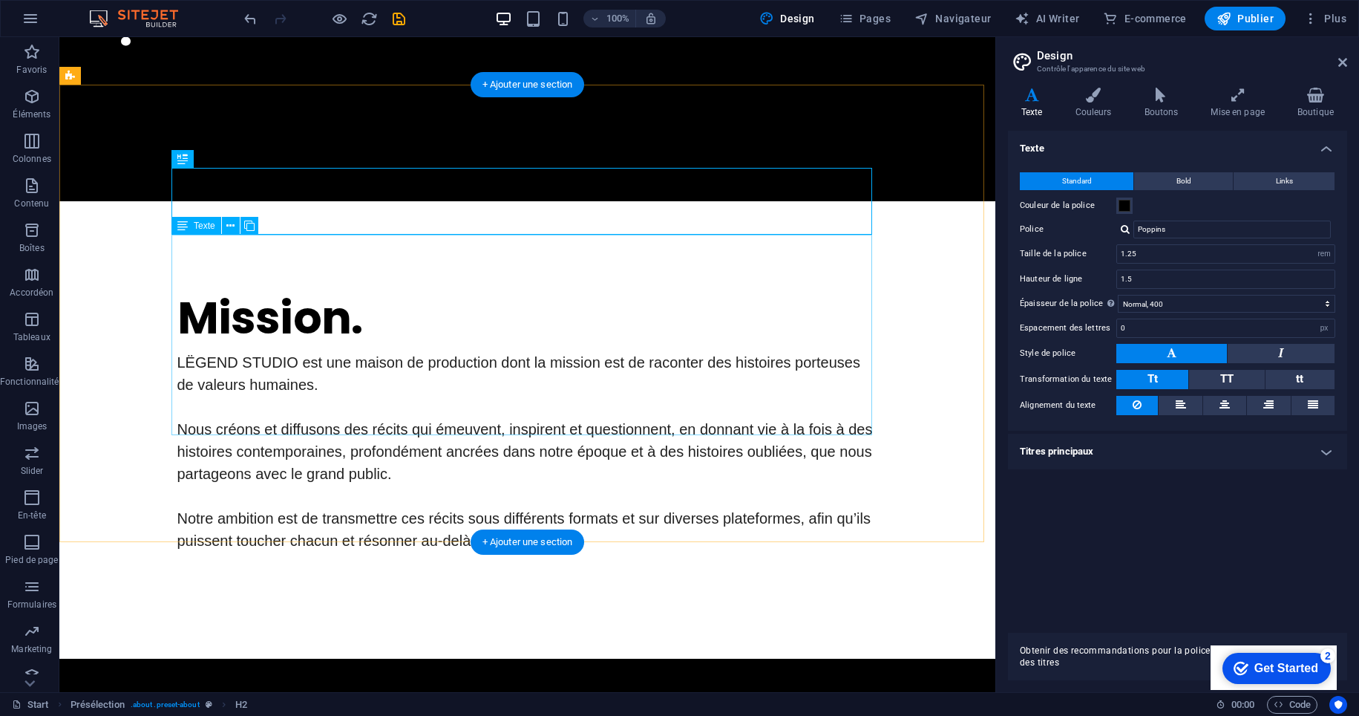
scroll to position [624, 0]
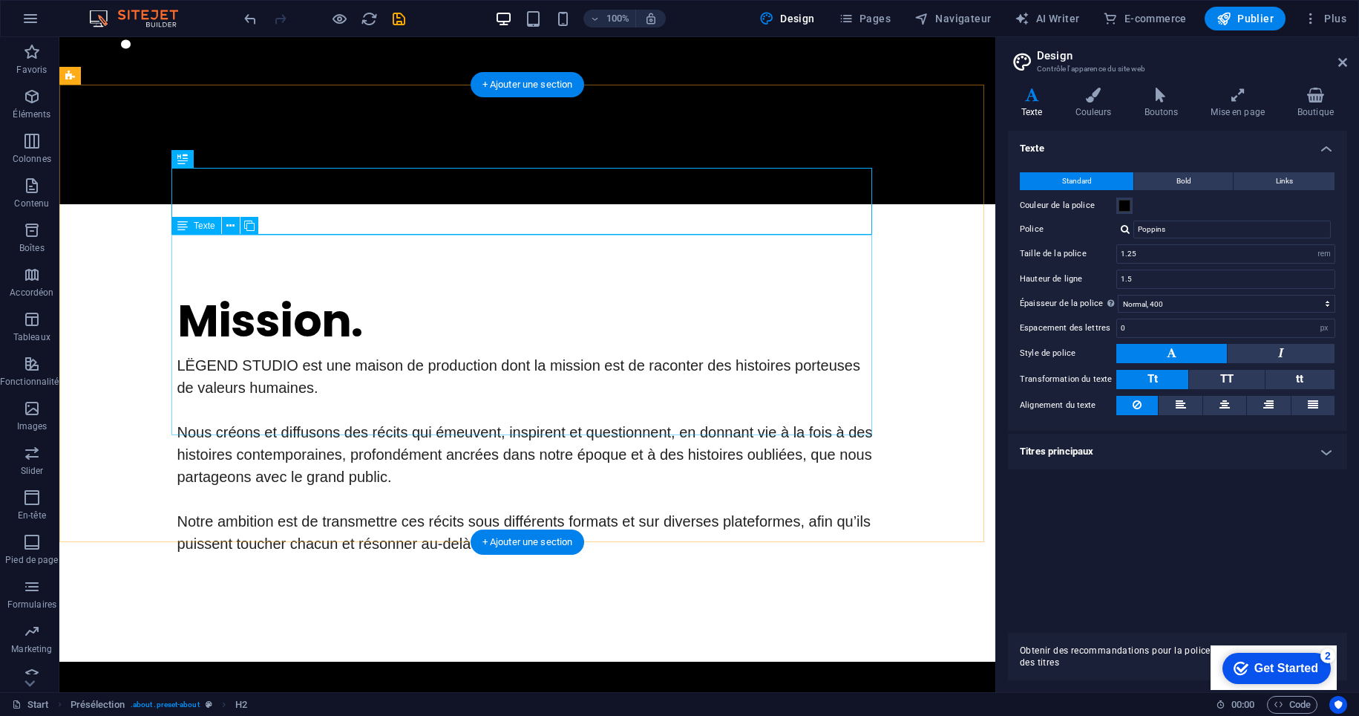
click at [620, 354] on div "LËGEND STUDIO est une maison de production dont la mission est de raconter des …" at bounding box center [527, 454] width 701 height 200
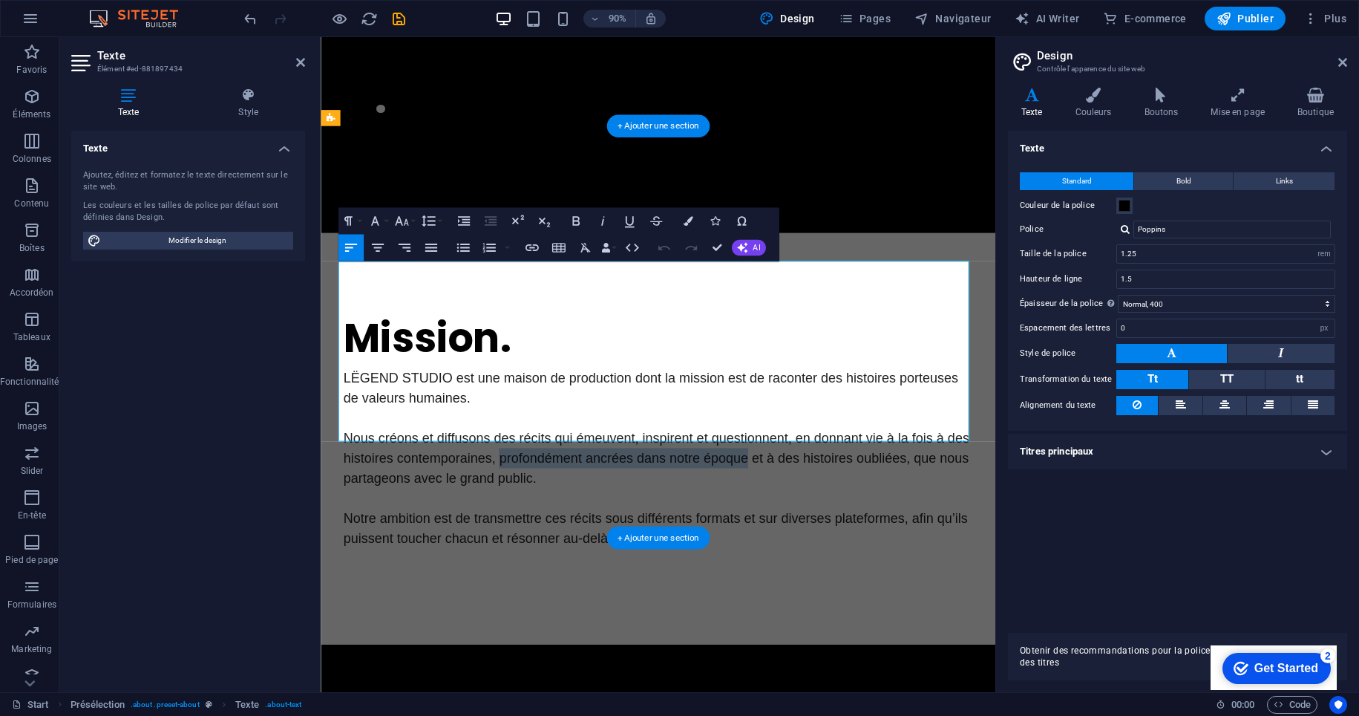
drag, startPoint x: 788, startPoint y: 387, endPoint x: 514, endPoint y: 393, distance: 274.7
click at [514, 471] on p "Nous créons et diffusons des récits qui émeuvent, inspirent et questionnent, en…" at bounding box center [695, 504] width 701 height 67
click at [544, 471] on p "Nous créons et diffusons des récits qui émeuvent, inspirent et questionnent, en…" at bounding box center [695, 504] width 701 height 67
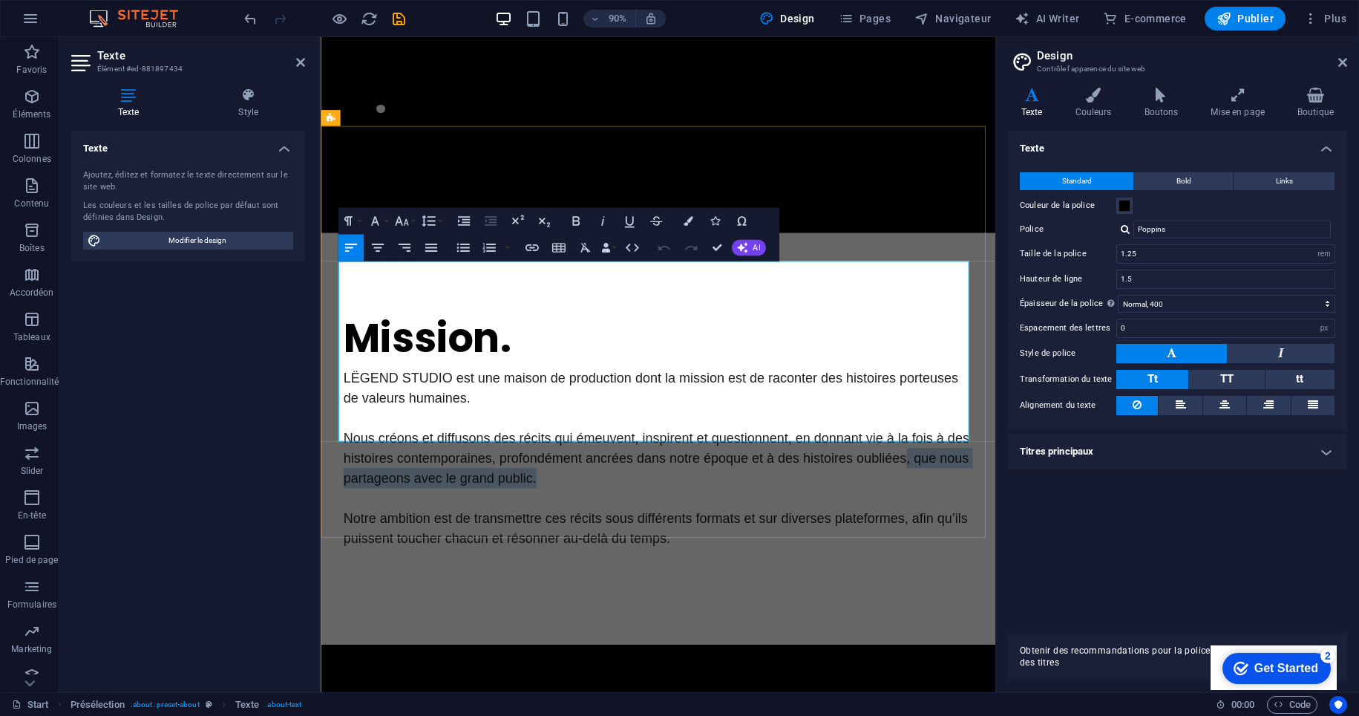
drag, startPoint x: 555, startPoint y: 411, endPoint x: 965, endPoint y: 392, distance: 410.2
click at [965, 471] on p "Nous créons et diffusons des récits qui émeuvent, inspirent et questionnent, en…" at bounding box center [695, 504] width 701 height 67
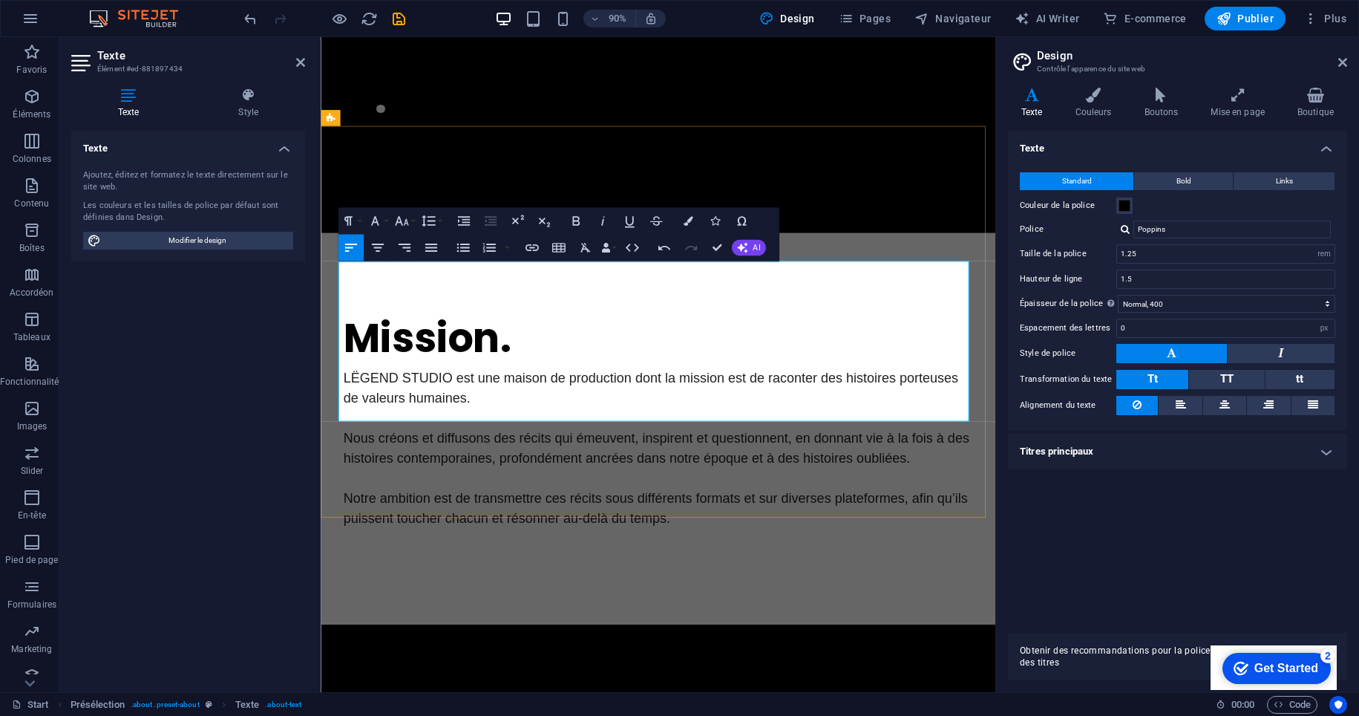
click at [717, 538] on p "Notre ambition est de transmettre ces récits sous différents formats et sur div…" at bounding box center [695, 560] width 701 height 45
drag, startPoint x: 631, startPoint y: 431, endPoint x: 961, endPoint y: 434, distance: 329.6
click at [961, 541] on span "Notre ambition est de transmettre ces récits sous différents formats et sur div…" at bounding box center [691, 560] width 693 height 39
click at [813, 518] on div "Mission. LËGEND STUDIO est une maison de production dont la mission est de raco…" at bounding box center [696, 472] width 750 height 435
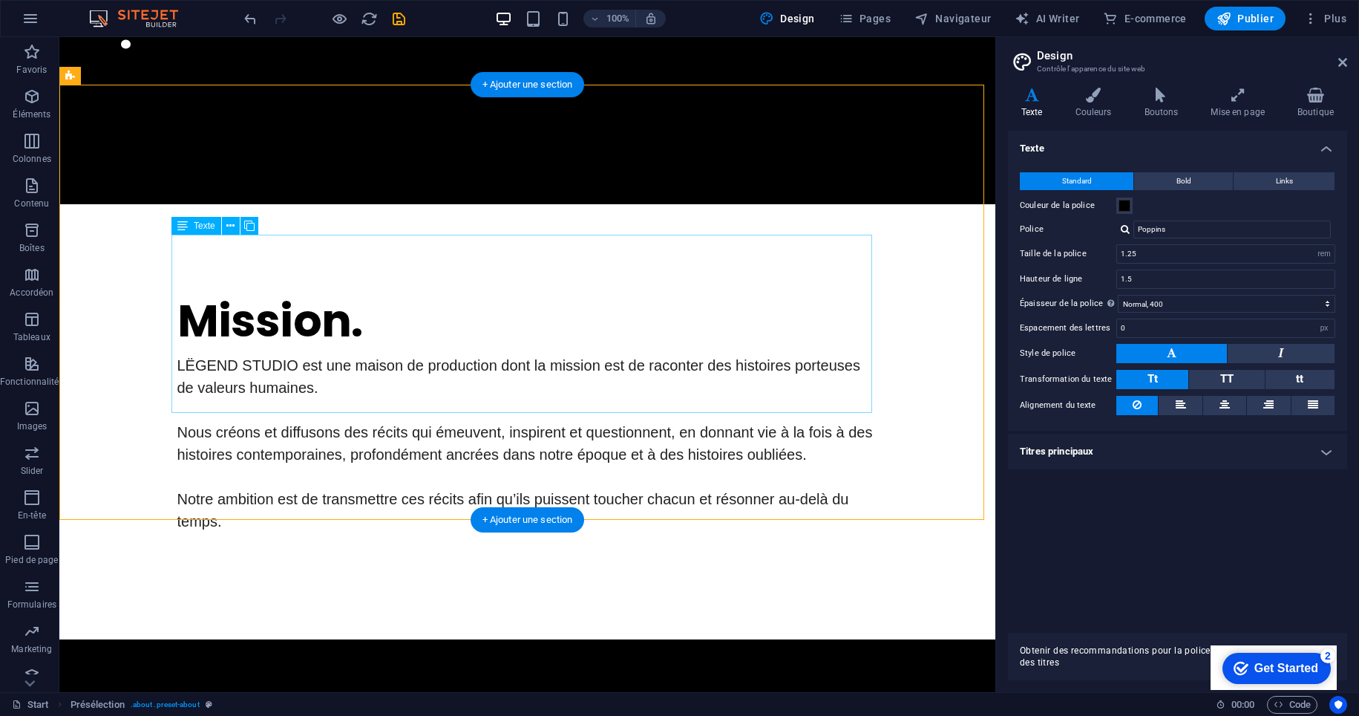
click at [580, 382] on div "LËGEND STUDIO est une maison de production dont la mission est de raconter des …" at bounding box center [527, 443] width 701 height 178
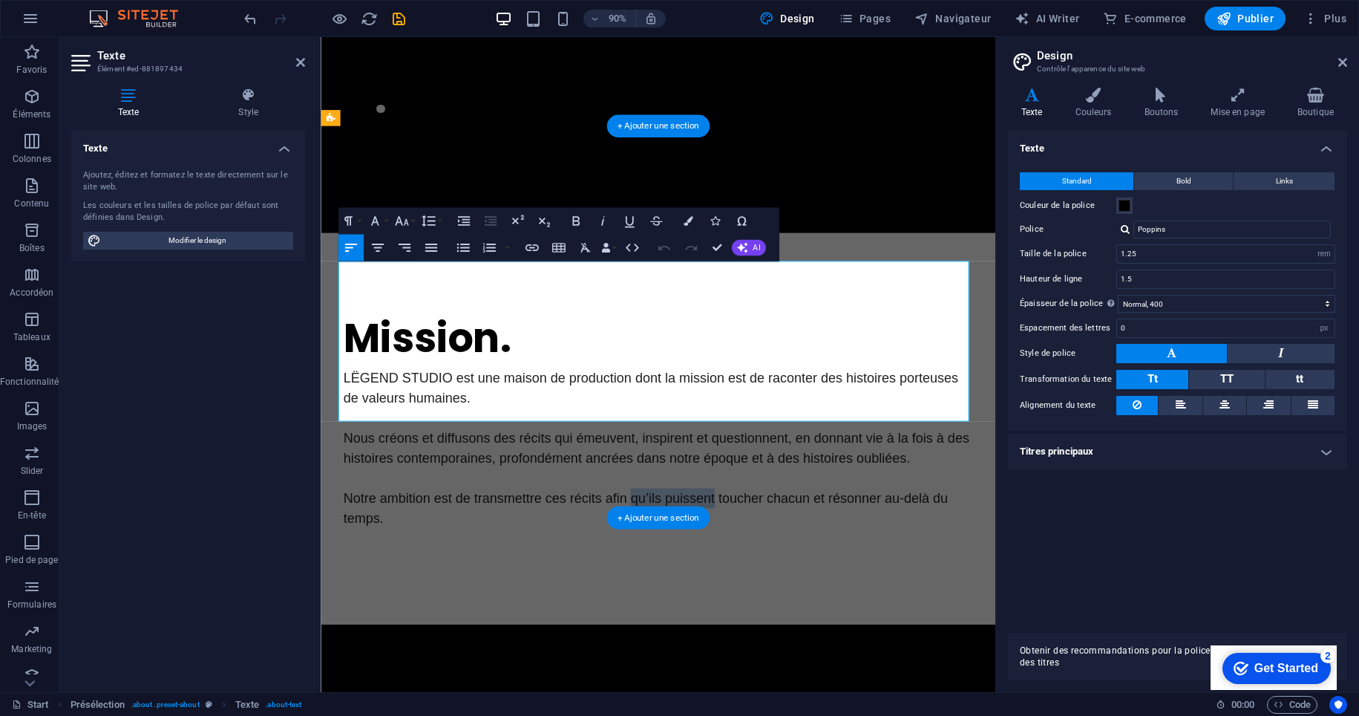
drag, startPoint x: 747, startPoint y: 432, endPoint x: 655, endPoint y: 433, distance: 92.1
click at [655, 541] on span "Notre ambition est de transmettre ces récits afin qu’ils puissent toucher chacu…" at bounding box center [681, 560] width 672 height 39
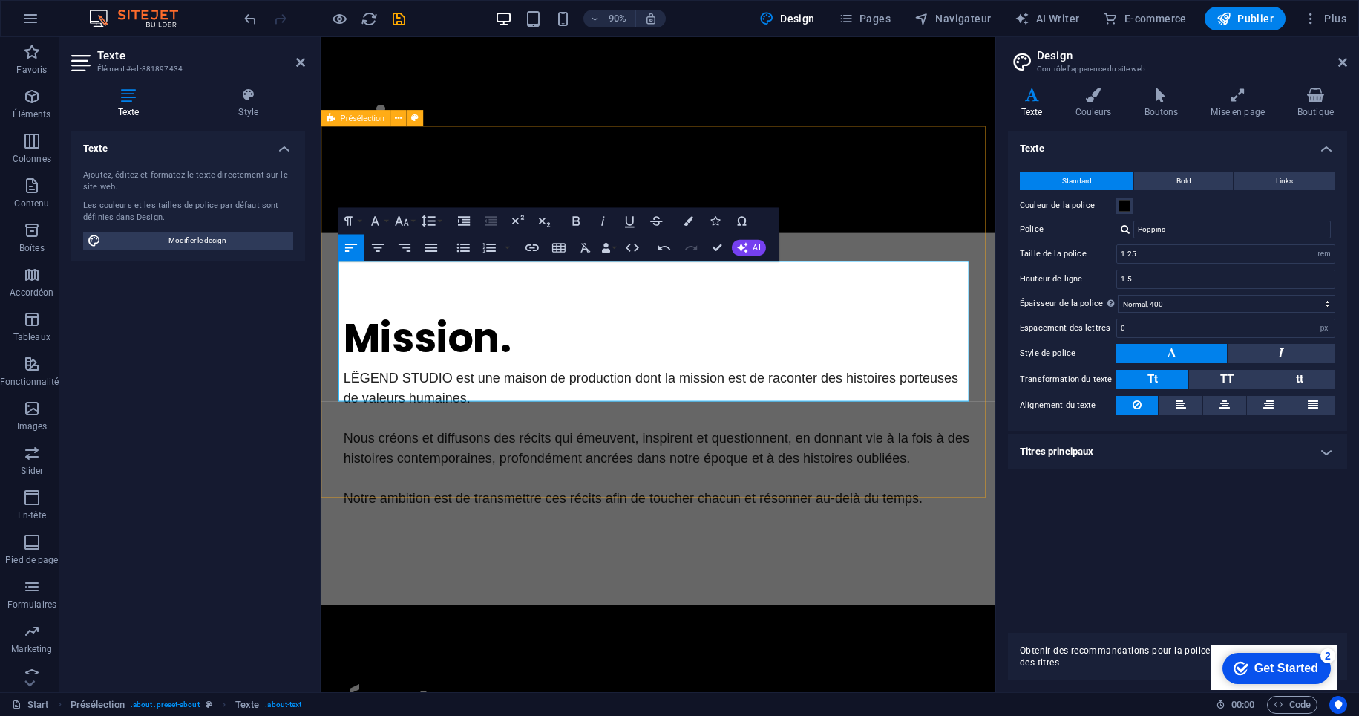
click at [753, 476] on div "Mission. LËGEND STUDIO est une maison de production dont la mission est de raco…" at bounding box center [696, 461] width 750 height 413
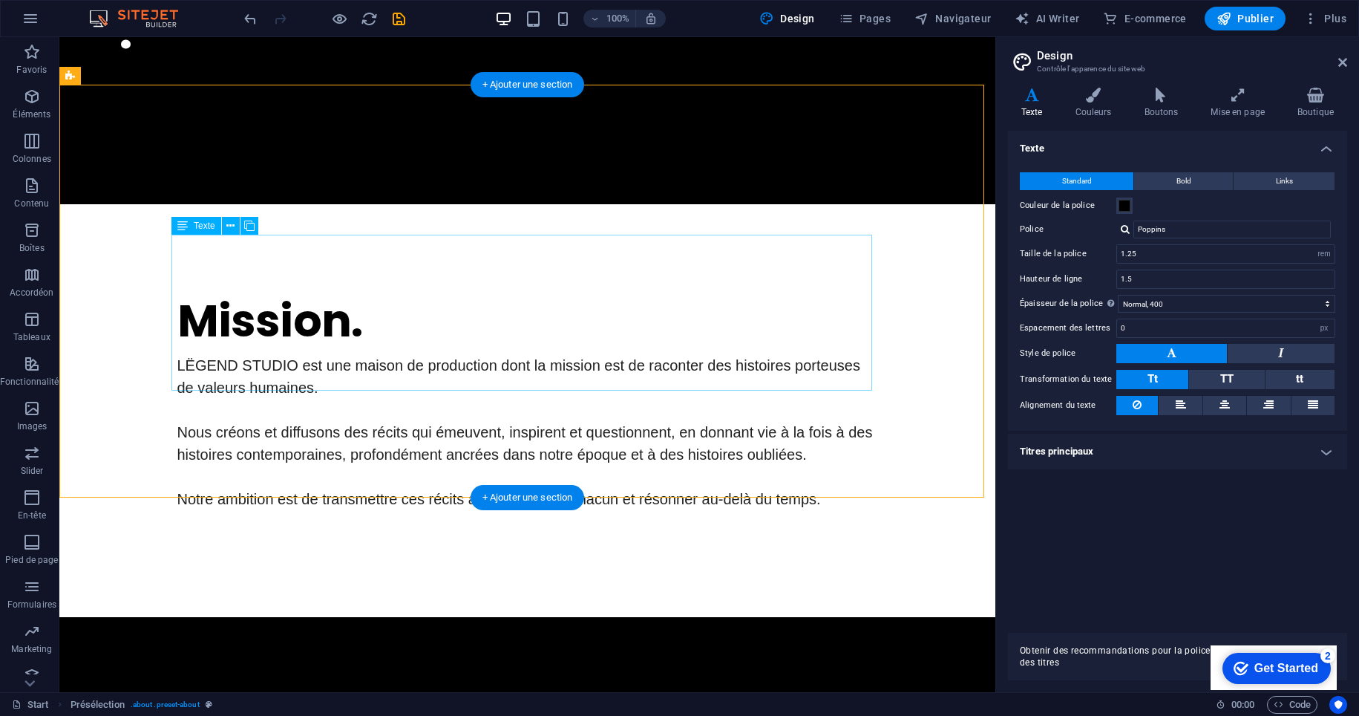
click at [506, 384] on div "LËGEND STUDIO est une maison de production dont la mission est de raconter des …" at bounding box center [527, 432] width 701 height 156
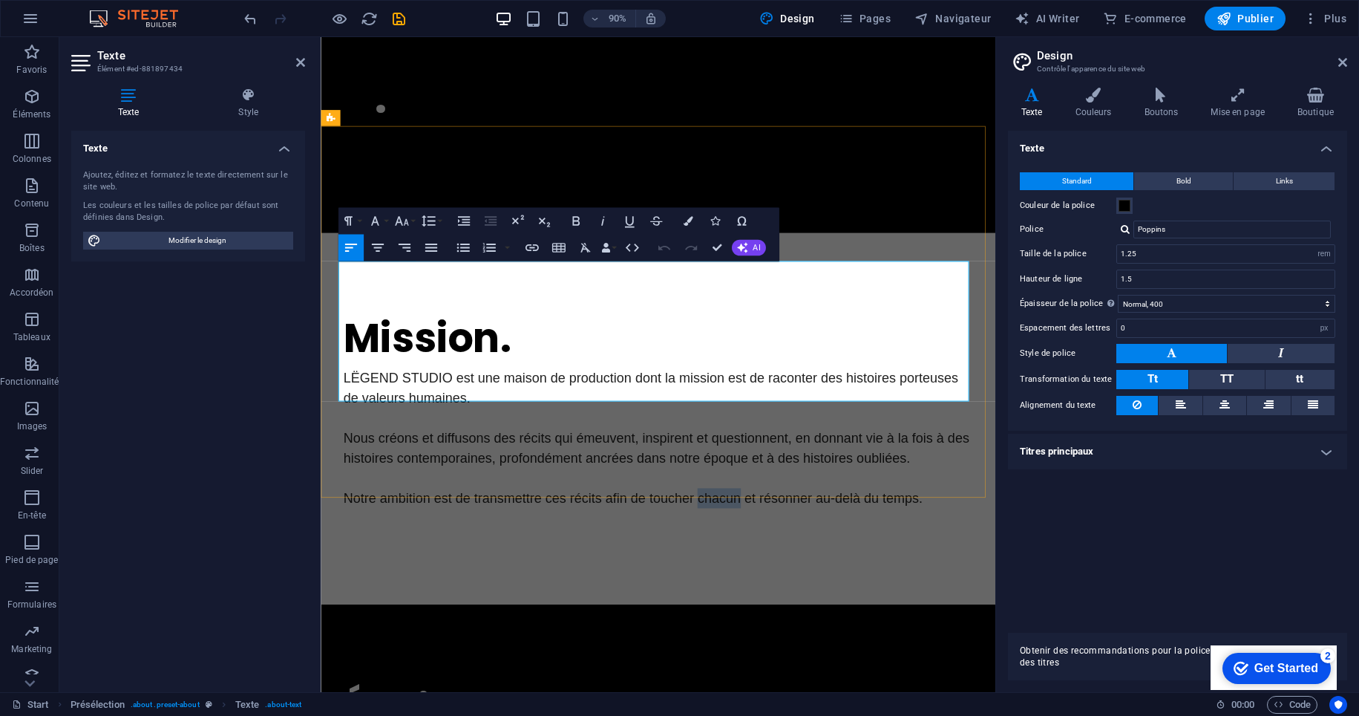
drag, startPoint x: 775, startPoint y: 434, endPoint x: 730, endPoint y: 434, distance: 45.3
click at [730, 541] on span "Notre ambition est de transmettre ces récits afin de toucher chacun et résonner…" at bounding box center [667, 549] width 644 height 16
click at [747, 520] on div "Mission. LËGEND STUDIO est une maison de production dont la mission est de raco…" at bounding box center [696, 461] width 750 height 413
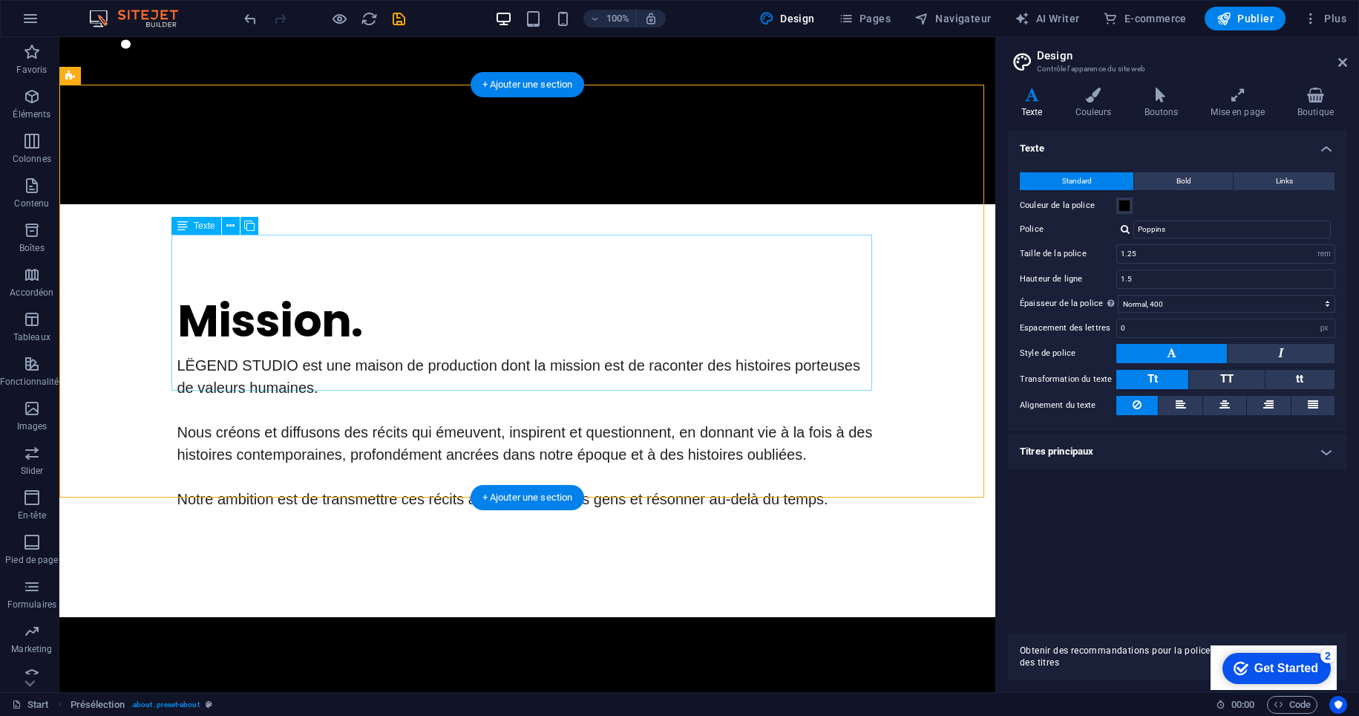
click at [621, 354] on div "LËGEND STUDIO est une maison de production dont la mission est de raconter des …" at bounding box center [527, 432] width 701 height 156
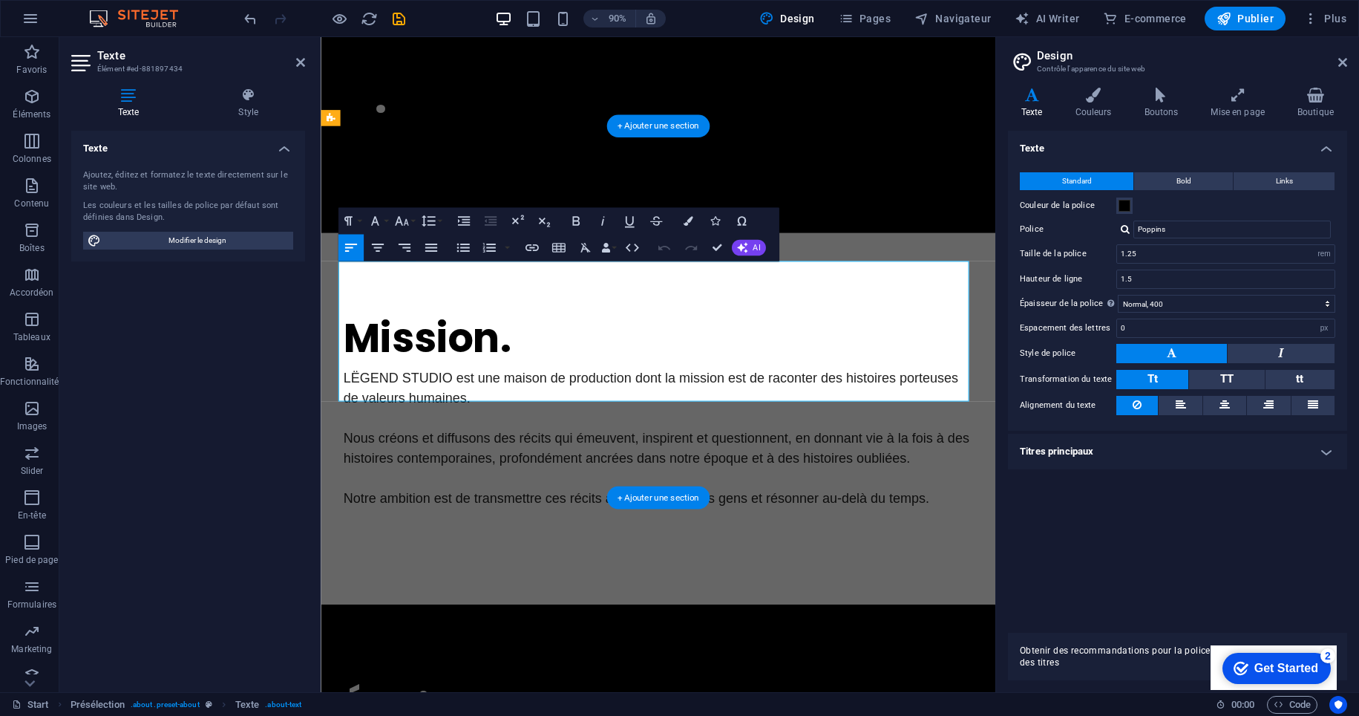
click at [788, 471] on p "Nous créons et diffusons des récits qui émeuvent, inspirent et questionnent, en…" at bounding box center [695, 493] width 701 height 45
click at [727, 561] on div at bounding box center [695, 573] width 701 height 24
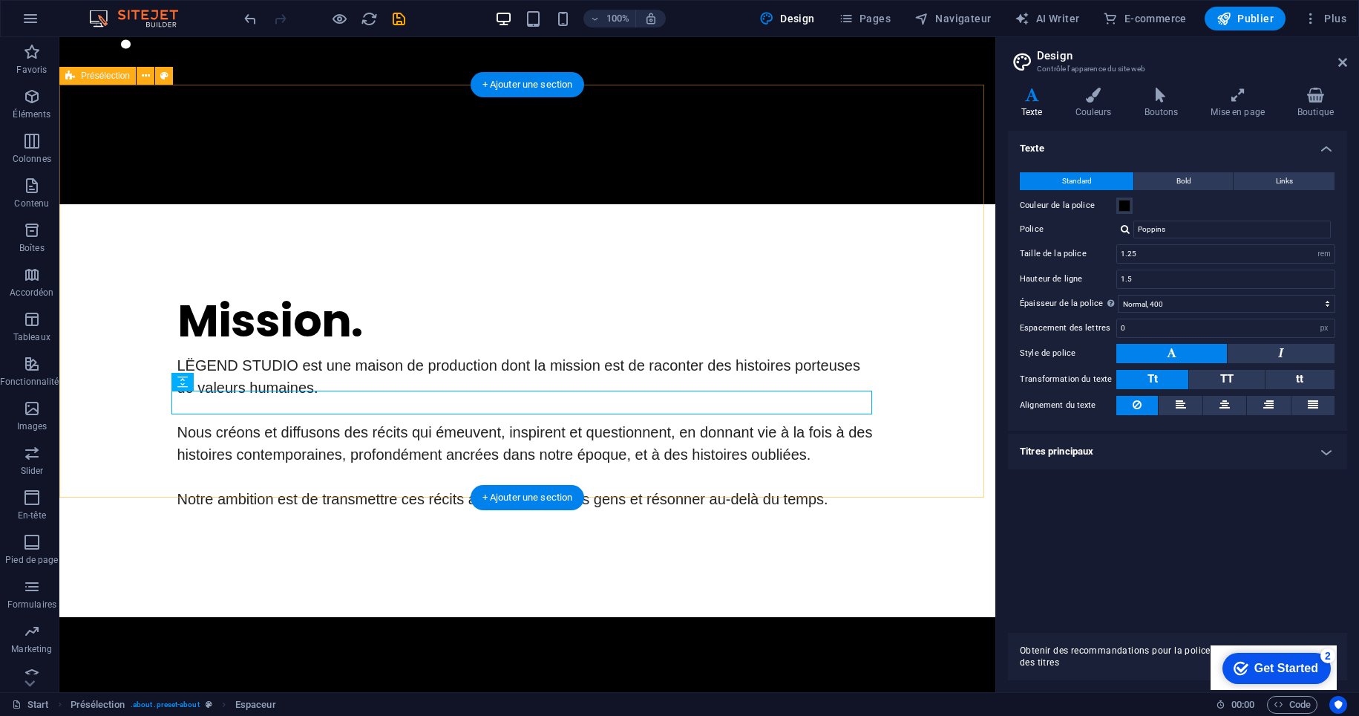
click at [300, 442] on div "Mission. LËGEND STUDIO est une maison de production dont la mission est de raco…" at bounding box center [527, 410] width 936 height 413
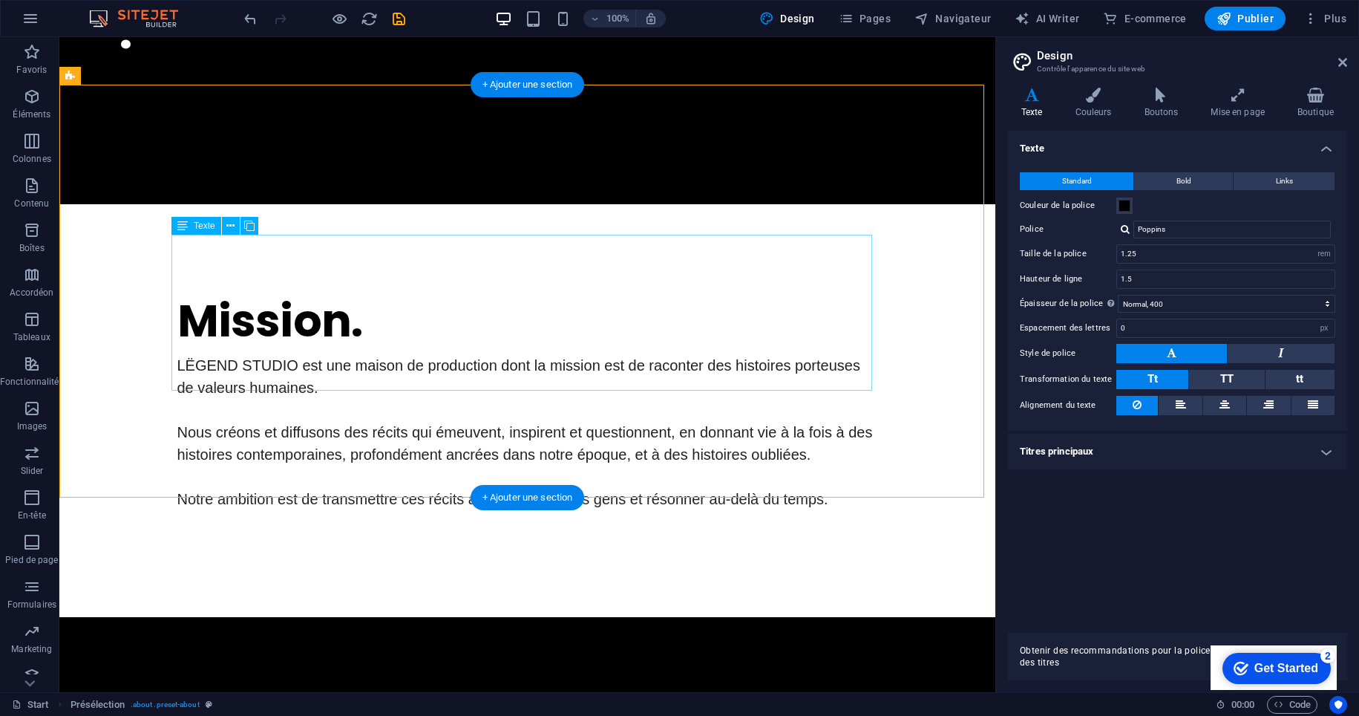
click at [483, 383] on div "LËGEND STUDIO est une maison de production dont la mission est de raconter des …" at bounding box center [527, 432] width 701 height 156
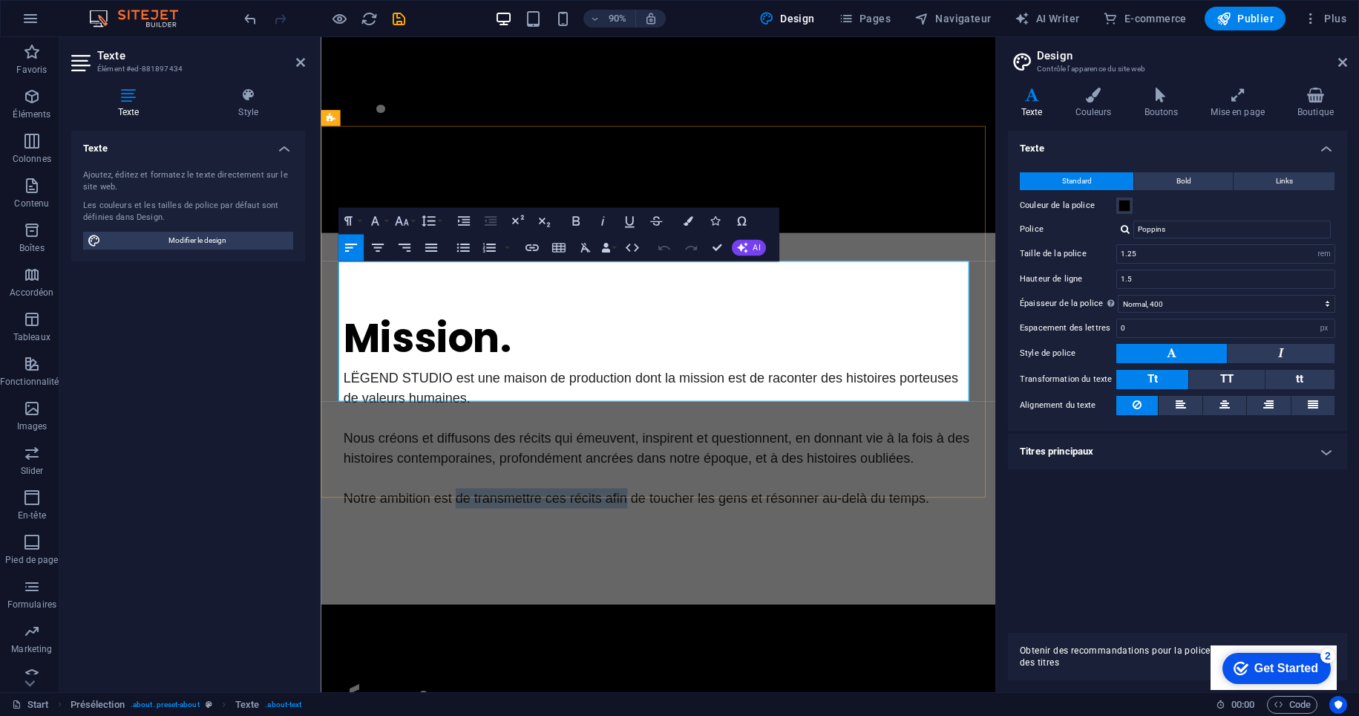
drag, startPoint x: 650, startPoint y: 429, endPoint x: 463, endPoint y: 430, distance: 187.1
click at [463, 541] on span "Notre ambition est de transmettre ces récits afin de toucher les gens et résonn…" at bounding box center [670, 549] width 651 height 16
drag, startPoint x: 483, startPoint y: 431, endPoint x: 589, endPoint y: 432, distance: 105.4
click at [589, 541] on span "Notre ambition est de toucher les gens et résonner au-delà du temps." at bounding box center [573, 549] width 457 height 16
click at [683, 507] on div "Mission. LËGEND STUDIO est une maison de production dont la mission est de raco…" at bounding box center [696, 461] width 750 height 413
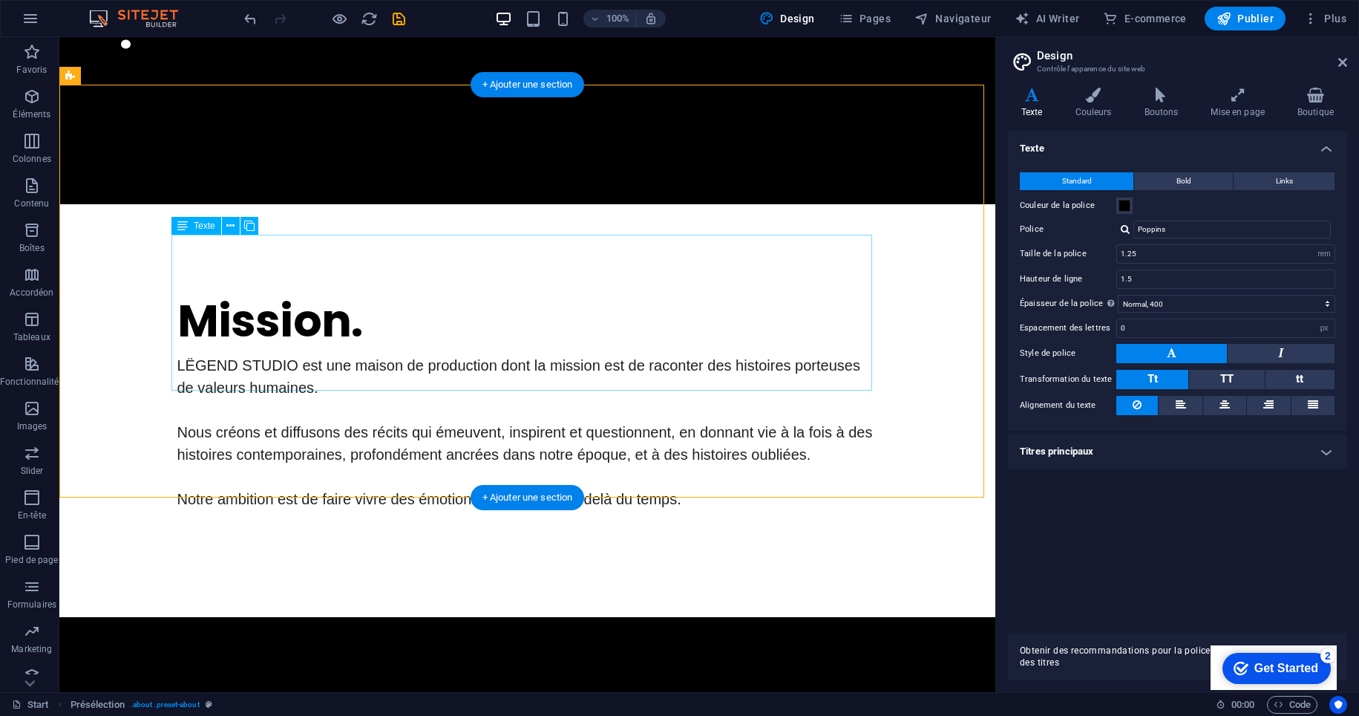
click at [337, 382] on div "LËGEND STUDIO est une maison de production dont la mission est de raconter des …" at bounding box center [527, 432] width 701 height 156
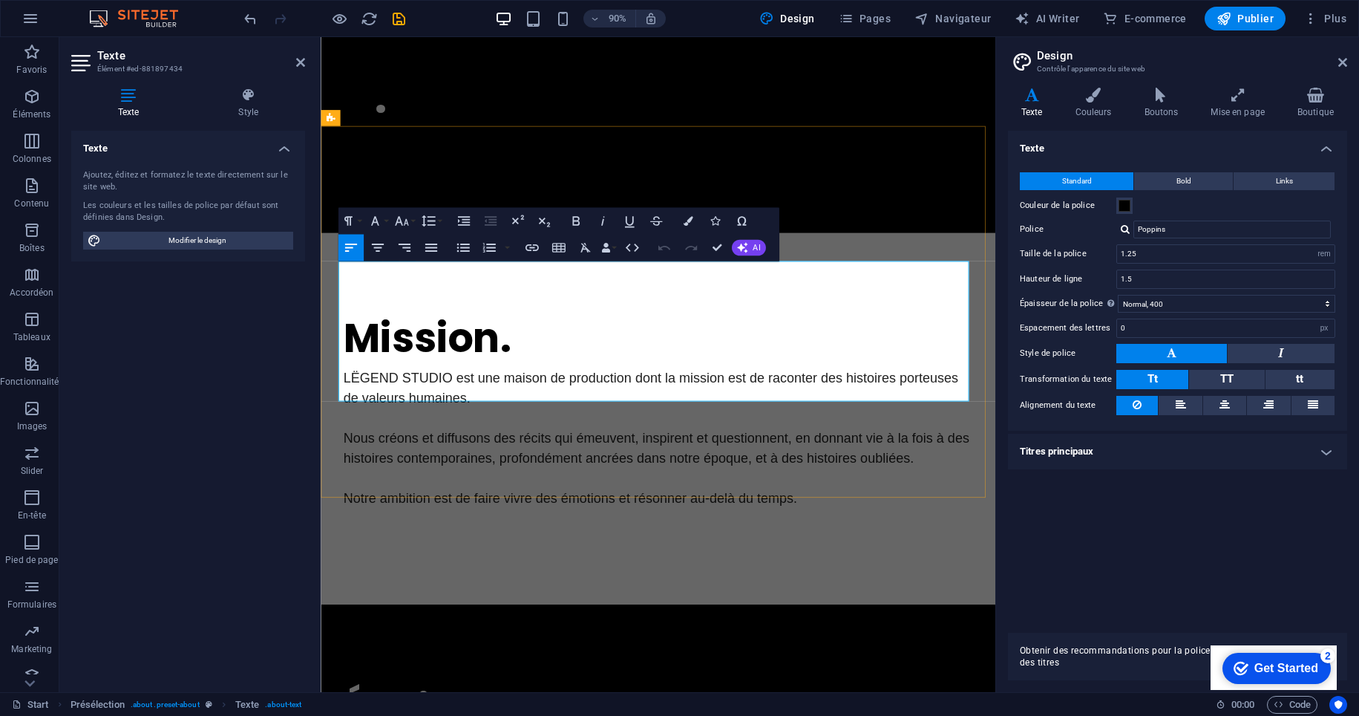
click at [485, 541] on span "Notre ambition est de faire vivre des émotions et résonner au-delà du temps." at bounding box center [597, 549] width 504 height 16
drag, startPoint x: 512, startPoint y: 431, endPoint x: 483, endPoint y: 430, distance: 28.2
click at [483, 541] on span "Notre ambition est de faire vivre des émotions et résonner au-delà du temps." at bounding box center [597, 549] width 504 height 16
click at [667, 476] on div "Mission. LËGEND STUDIO est une maison de production dont la mission est de raco…" at bounding box center [696, 461] width 750 height 413
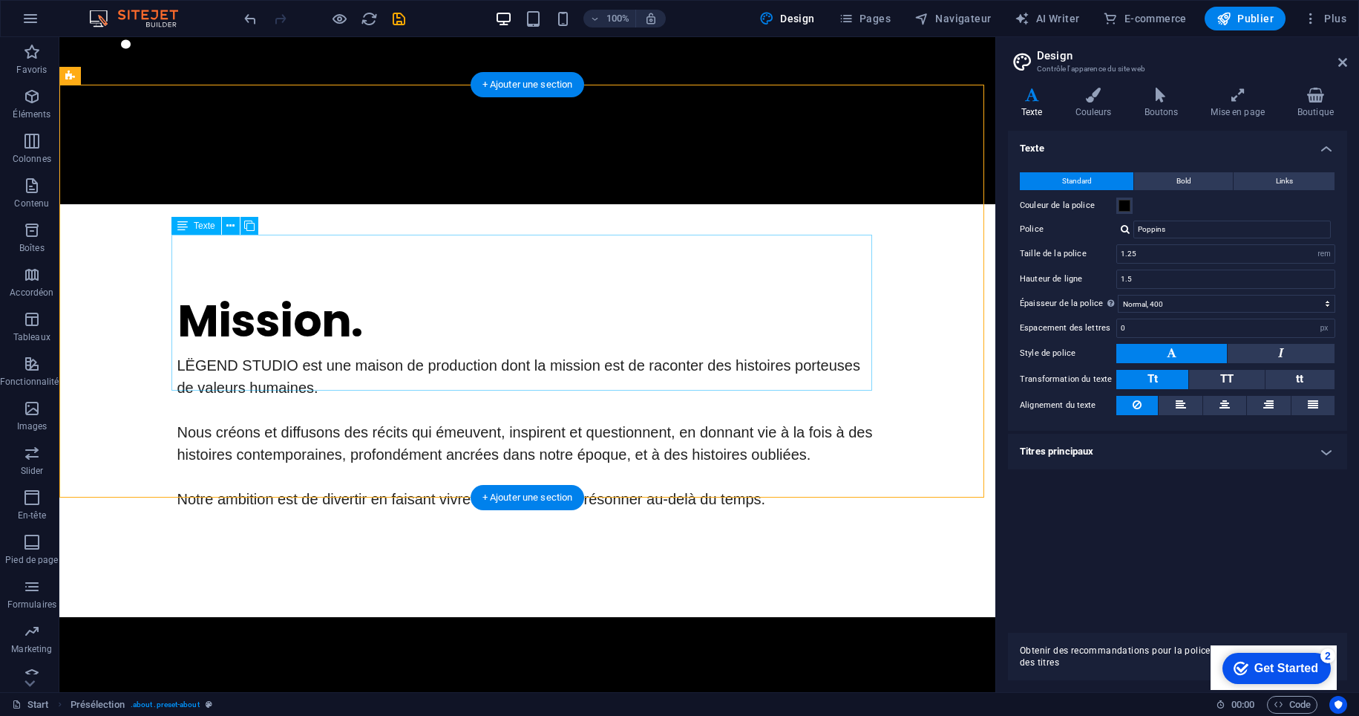
click at [379, 384] on div "LËGEND STUDIO est une maison de production dont la mission est de raconter des …" at bounding box center [527, 432] width 701 height 156
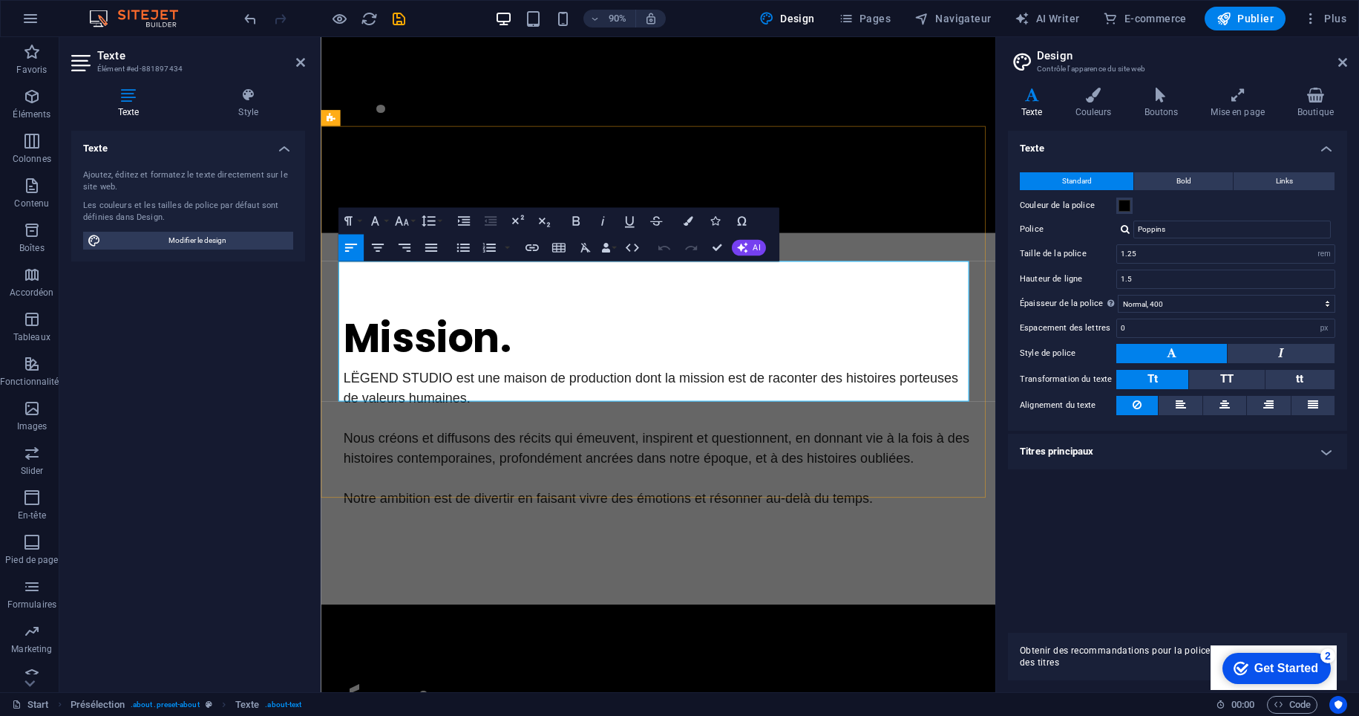
click at [531, 541] on span "Notre ambition est de divertir en faisant vivre des émotions et résonner au-del…" at bounding box center [639, 549] width 589 height 16
click at [772, 541] on span "Notre ambition est de divertir tout en faisant vivre des émotions et résonner a…" at bounding box center [651, 549] width 613 height 16
click at [720, 482] on div "Mission. LËGEND STUDIO est une maison de production dont la mission est de raco…" at bounding box center [696, 461] width 750 height 413
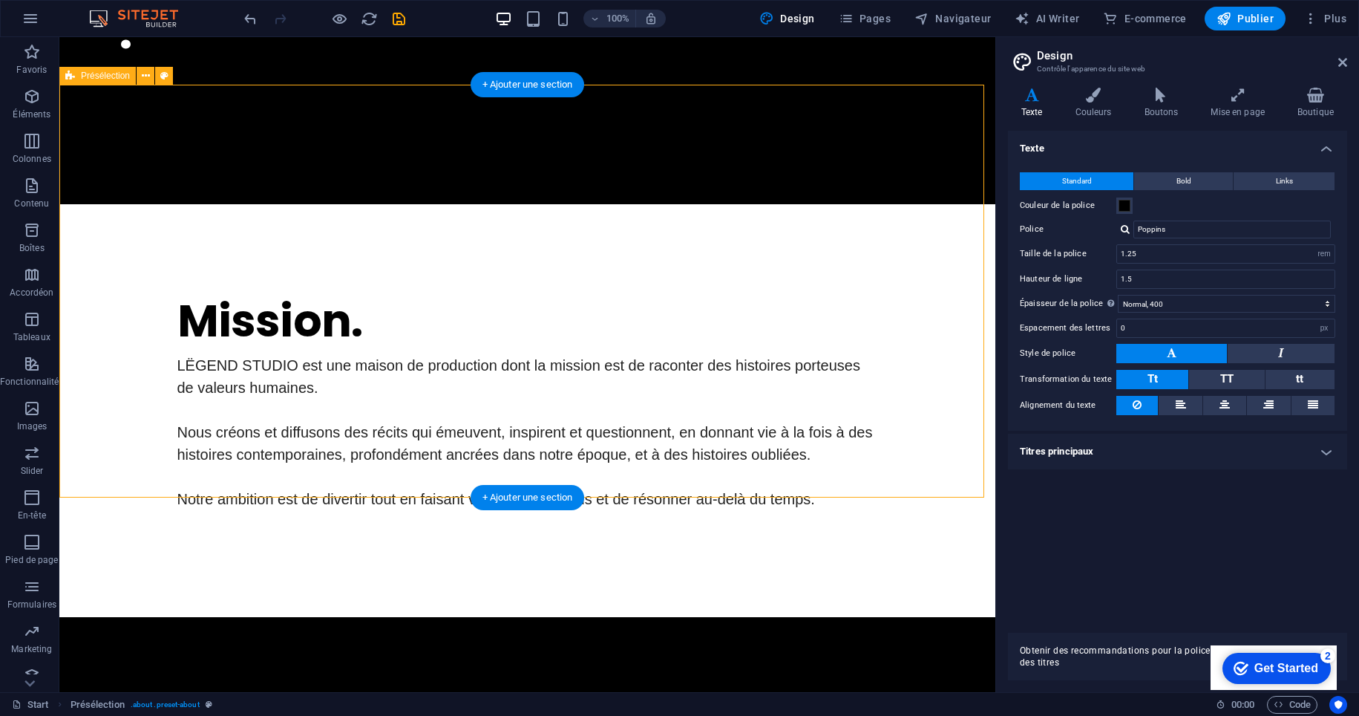
click at [669, 433] on div "Mission. LËGEND STUDIO est une maison de production dont la mission est de raco…" at bounding box center [527, 410] width 936 height 413
click at [610, 354] on div "LËGEND STUDIO est une maison de production dont la mission est de raconter des …" at bounding box center [527, 432] width 701 height 156
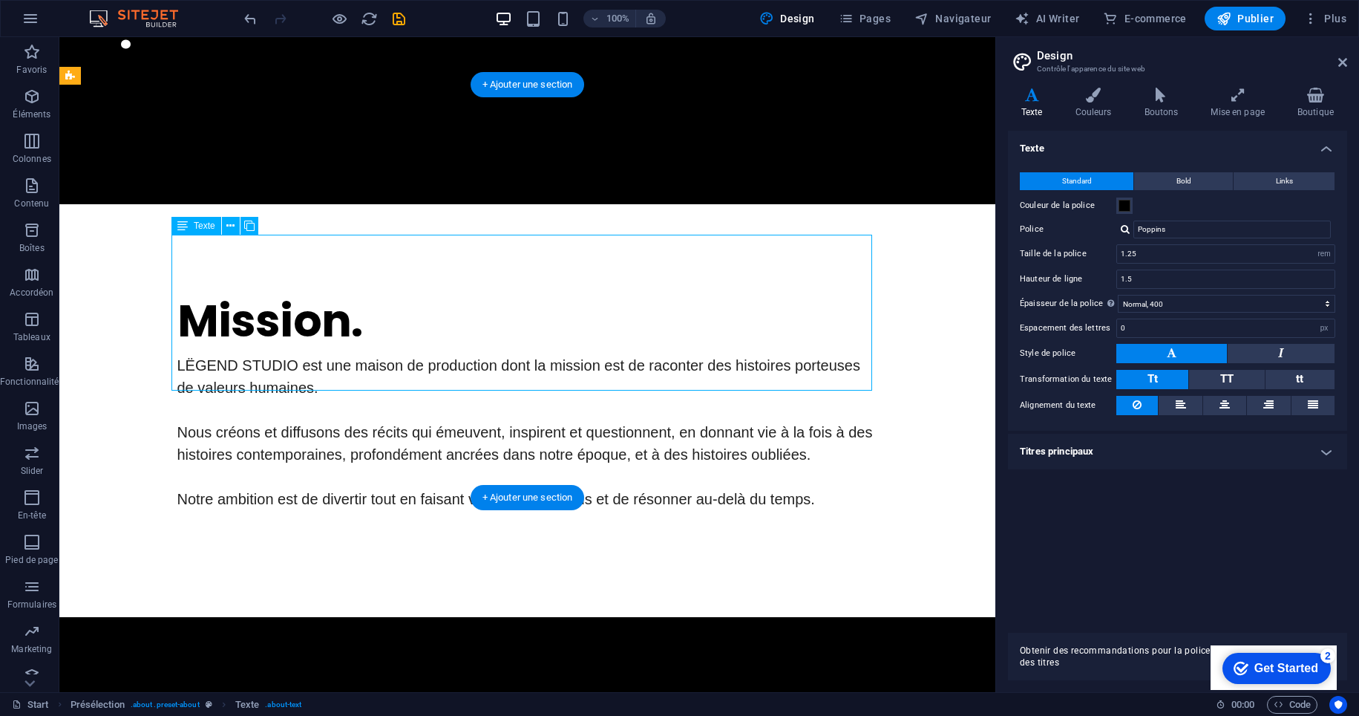
click at [610, 354] on div "LËGEND STUDIO est une maison de production dont la mission est de raconter des …" at bounding box center [527, 432] width 701 height 156
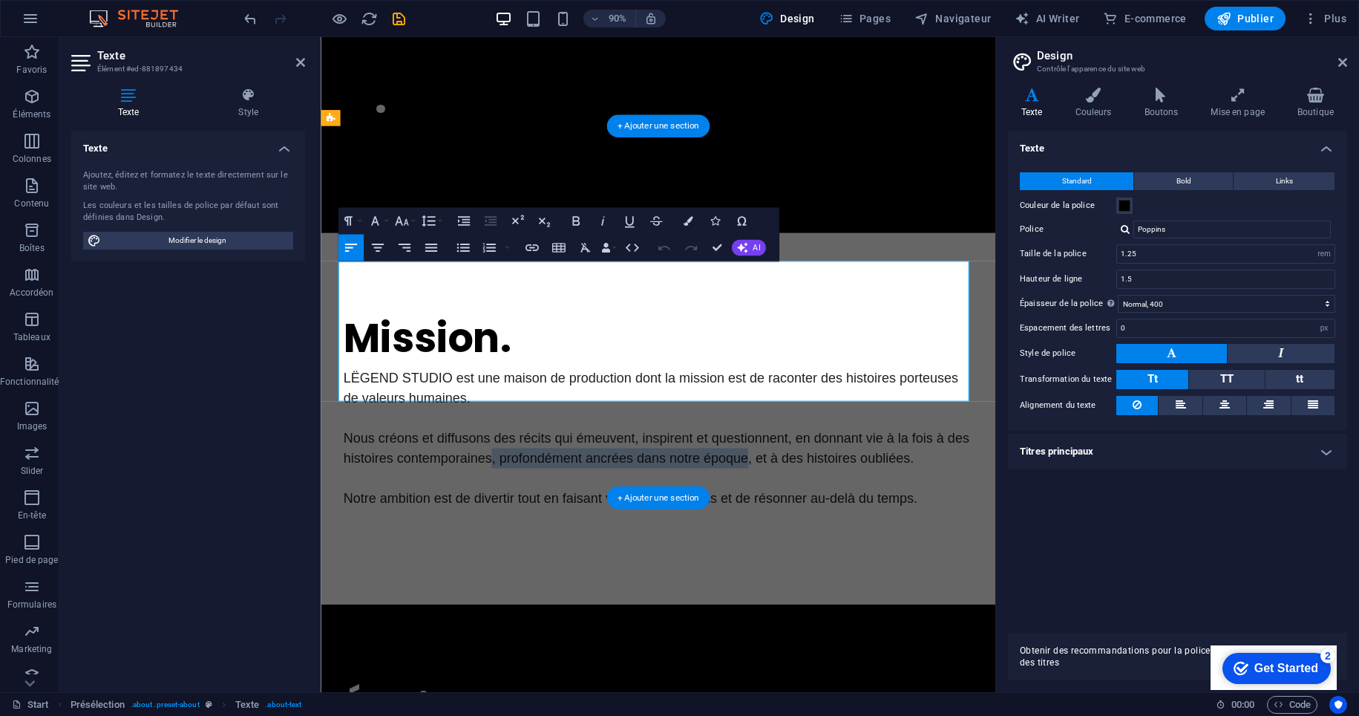
drag, startPoint x: 791, startPoint y: 389, endPoint x: 505, endPoint y: 388, distance: 286.6
click at [505, 471] on p "Nous créons et diffusons des récits qui émeuvent, inspirent et questionnent, en…" at bounding box center [695, 493] width 701 height 45
click at [478, 471] on p "Nous créons et diffusons des récits qui émeuvent, inspirent et questionnent, en…" at bounding box center [695, 493] width 701 height 45
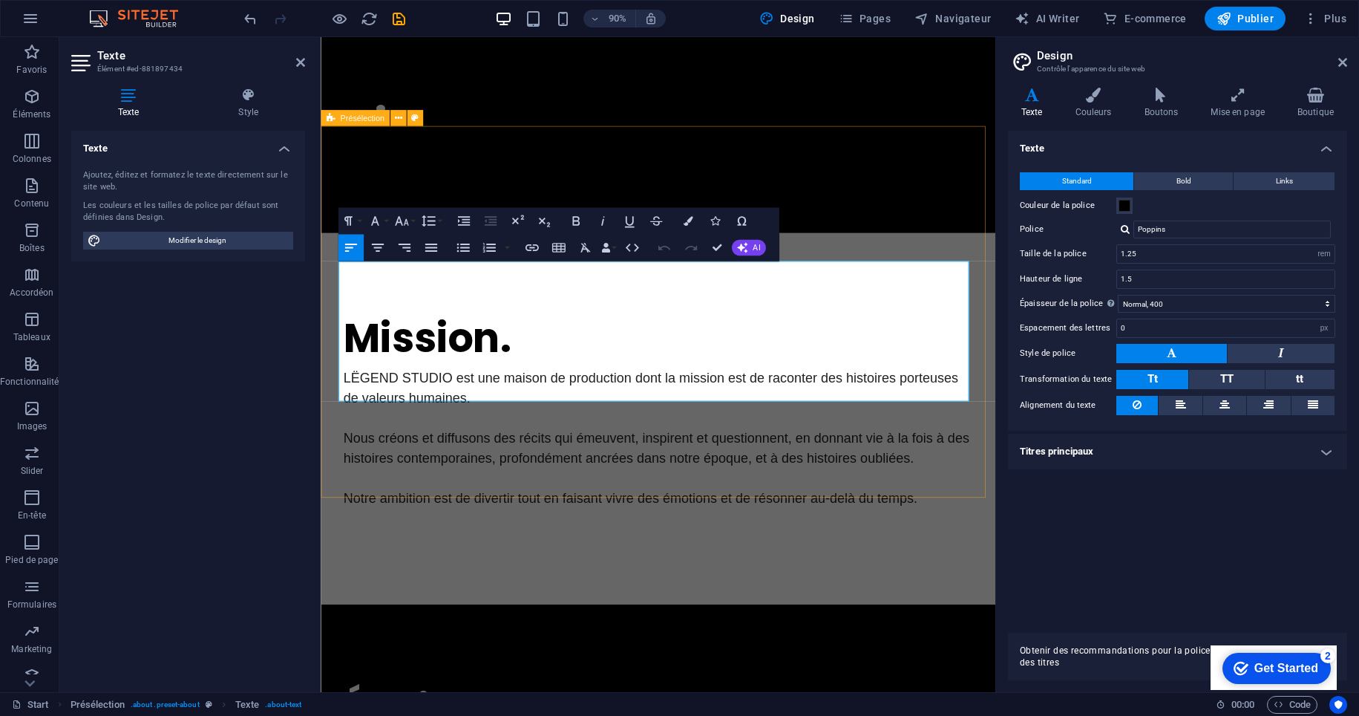
click at [468, 492] on div "Mission. LËGEND STUDIO est une maison de production dont la mission est de raco…" at bounding box center [696, 461] width 750 height 413
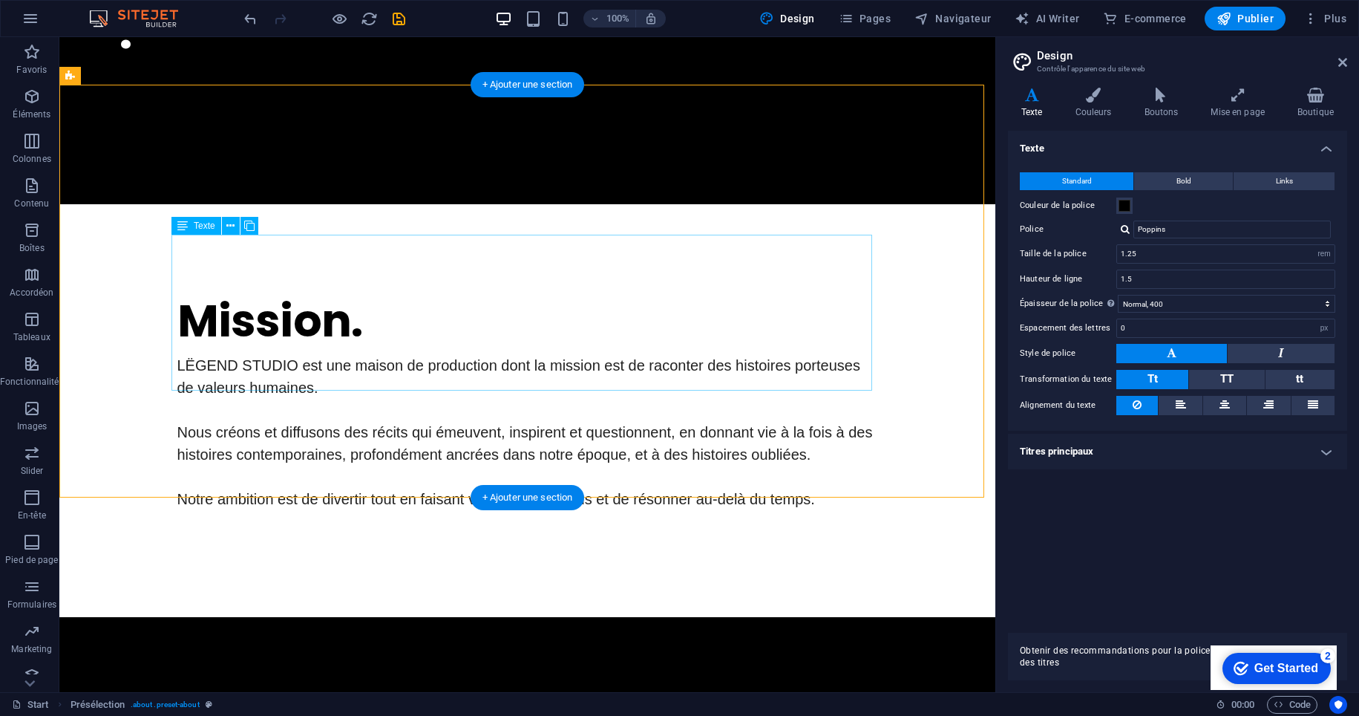
click at [394, 382] on div "LËGEND STUDIO est une maison de production dont la mission est de raconter des …" at bounding box center [527, 432] width 701 height 156
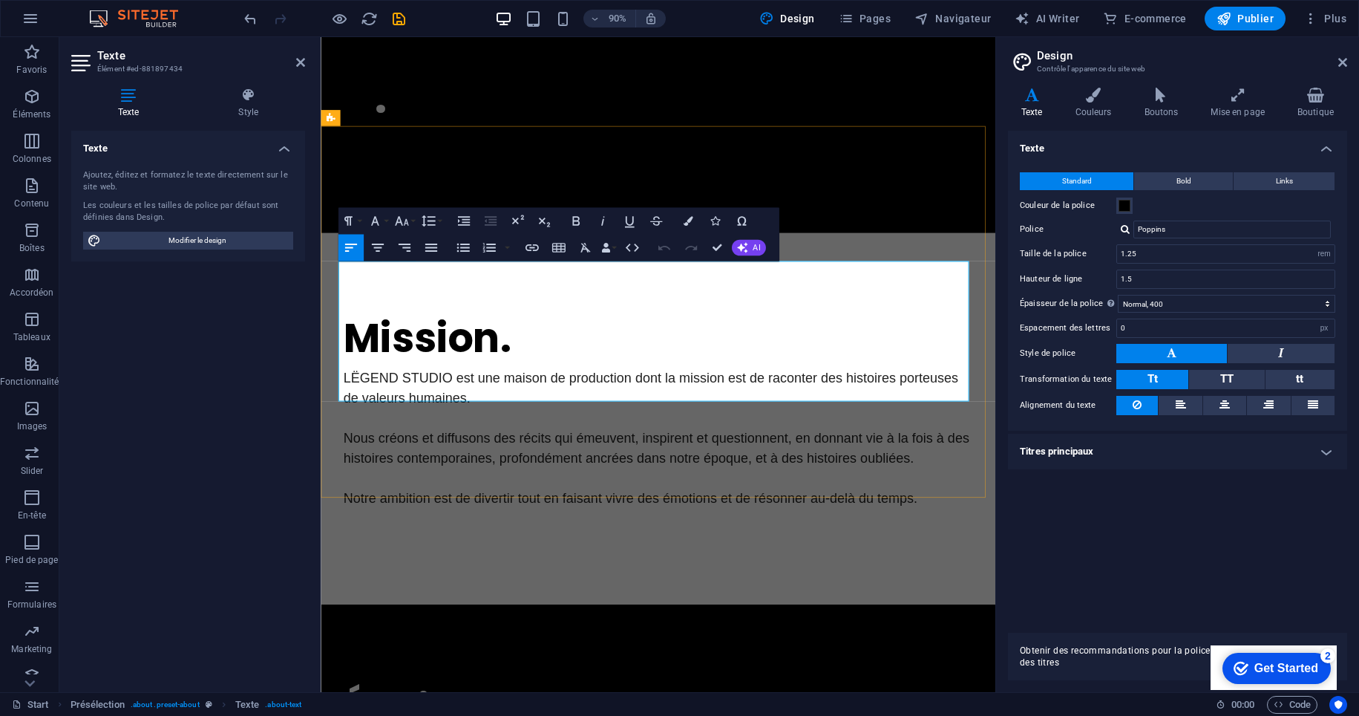
click at [561, 541] on span "Notre ambition est de divertir tout en faisant vivre des émotions et de résonne…" at bounding box center [664, 549] width 638 height 16
click at [708, 497] on div "Mission. LËGEND STUDIO est une maison de production dont la mission est de raco…" at bounding box center [696, 461] width 750 height 413
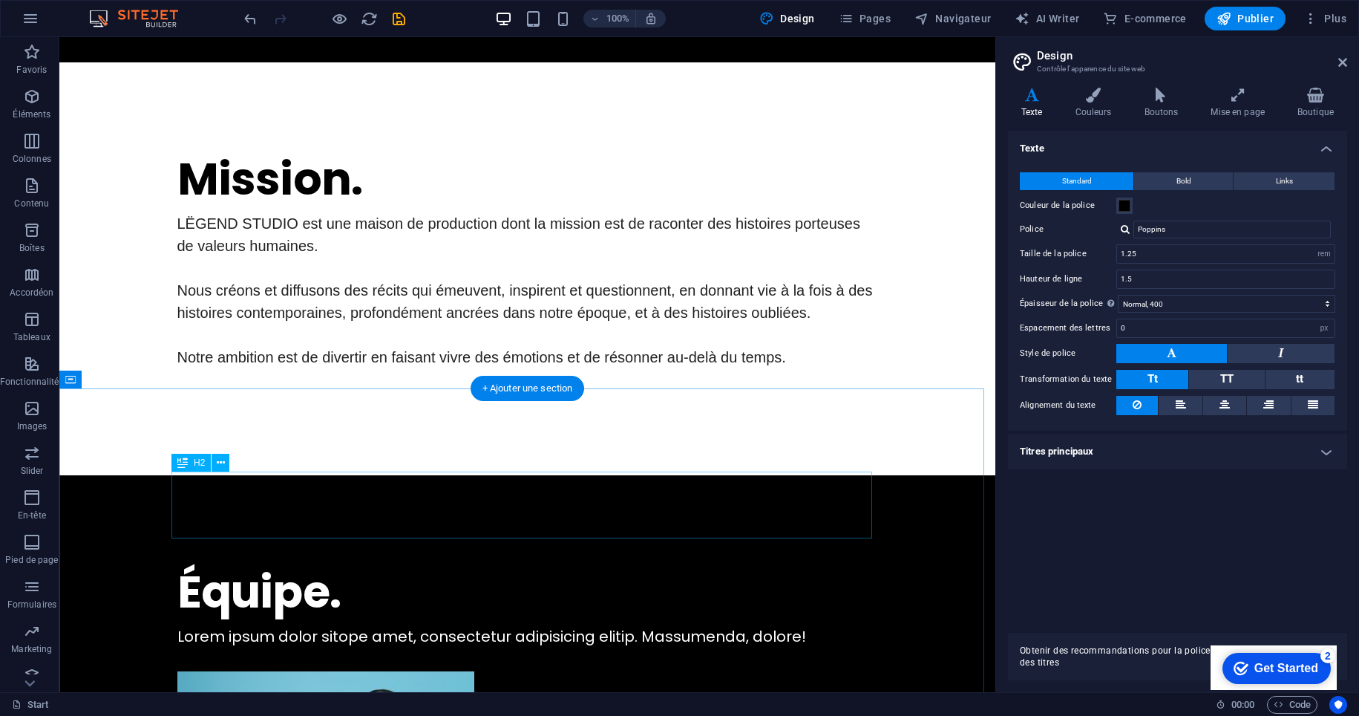
scroll to position [632, 0]
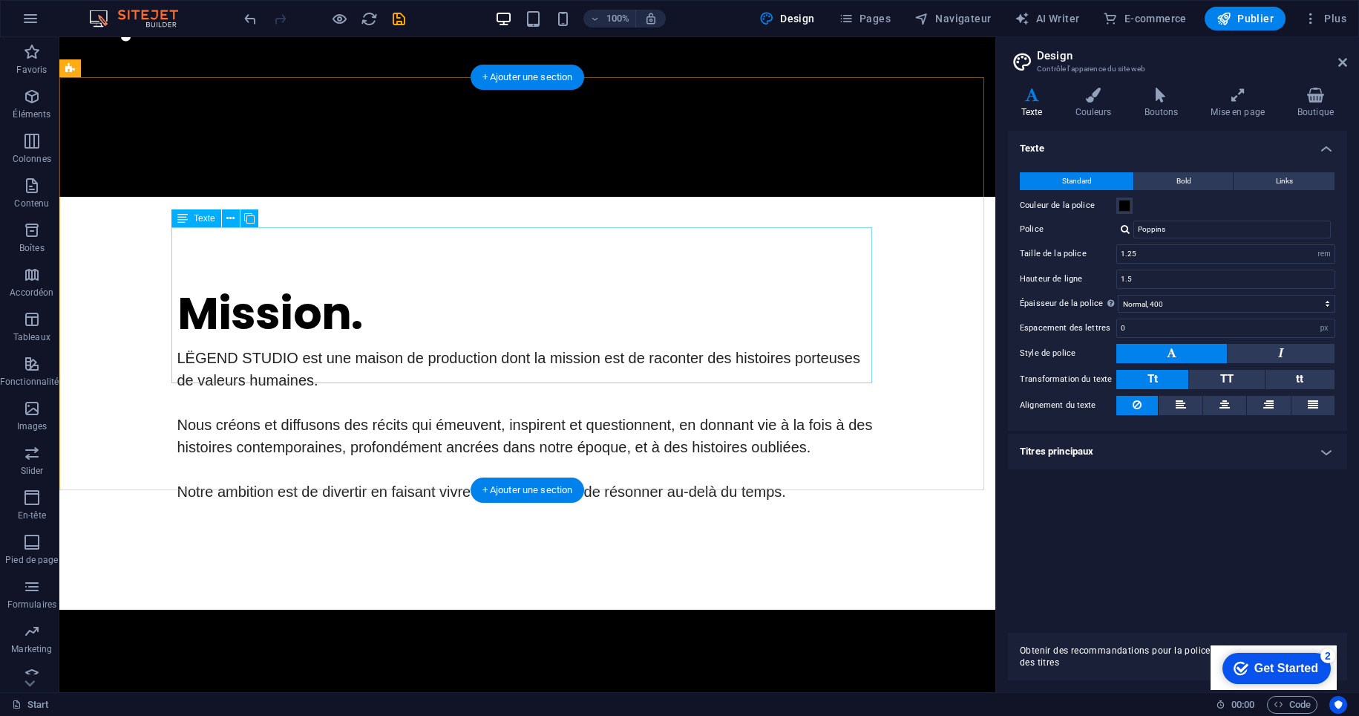
click at [405, 376] on div "LËGEND STUDIO est une maison de production dont la mission est de raconter des …" at bounding box center [527, 425] width 701 height 156
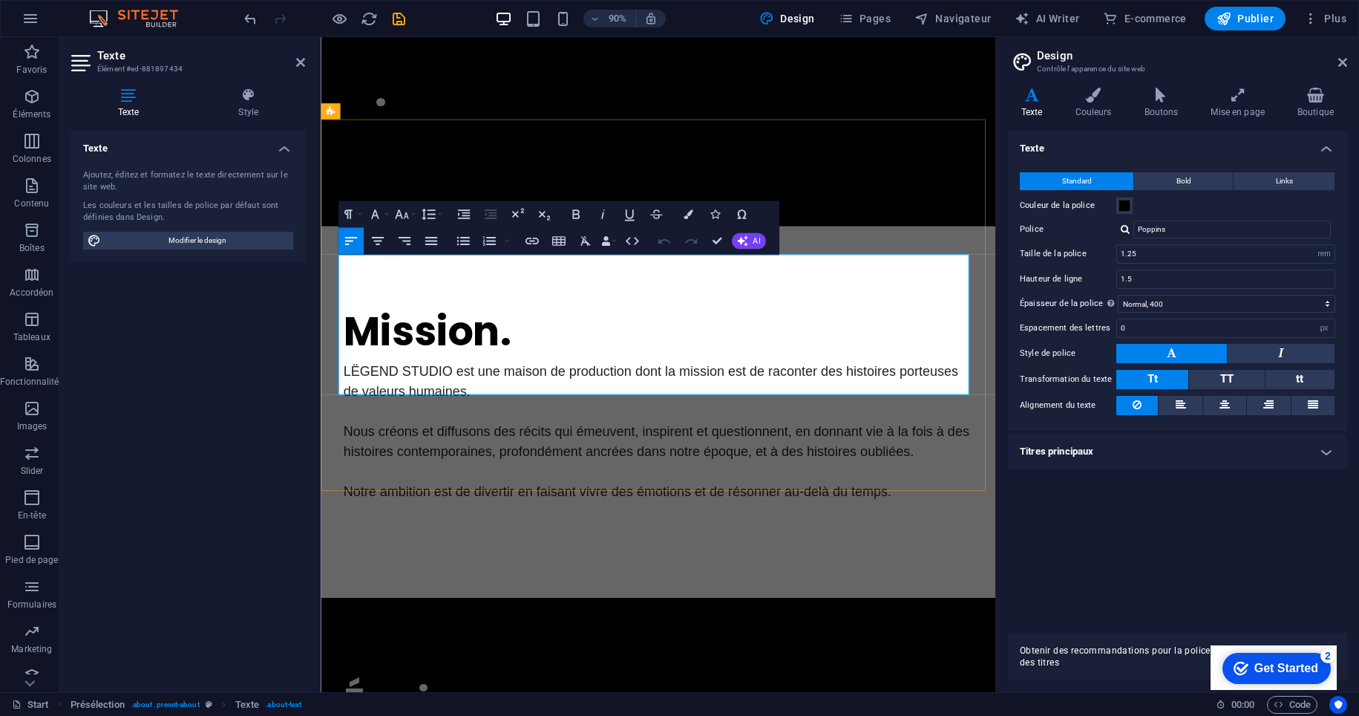
click at [595, 534] on span "Notre ambition est de divertir en faisant vivre des émotions et de résonner au-…" at bounding box center [649, 542] width 609 height 16
drag, startPoint x: 595, startPoint y: 425, endPoint x: 529, endPoint y: 425, distance: 66.1
click at [529, 534] on span "Notre ambition est de divertir en faisant vivre des émotions et de résonner au-…" at bounding box center [649, 542] width 609 height 16
click at [635, 515] on div "Mission. LËGEND STUDIO est une maison de production dont la mission est de raco…" at bounding box center [696, 453] width 750 height 413
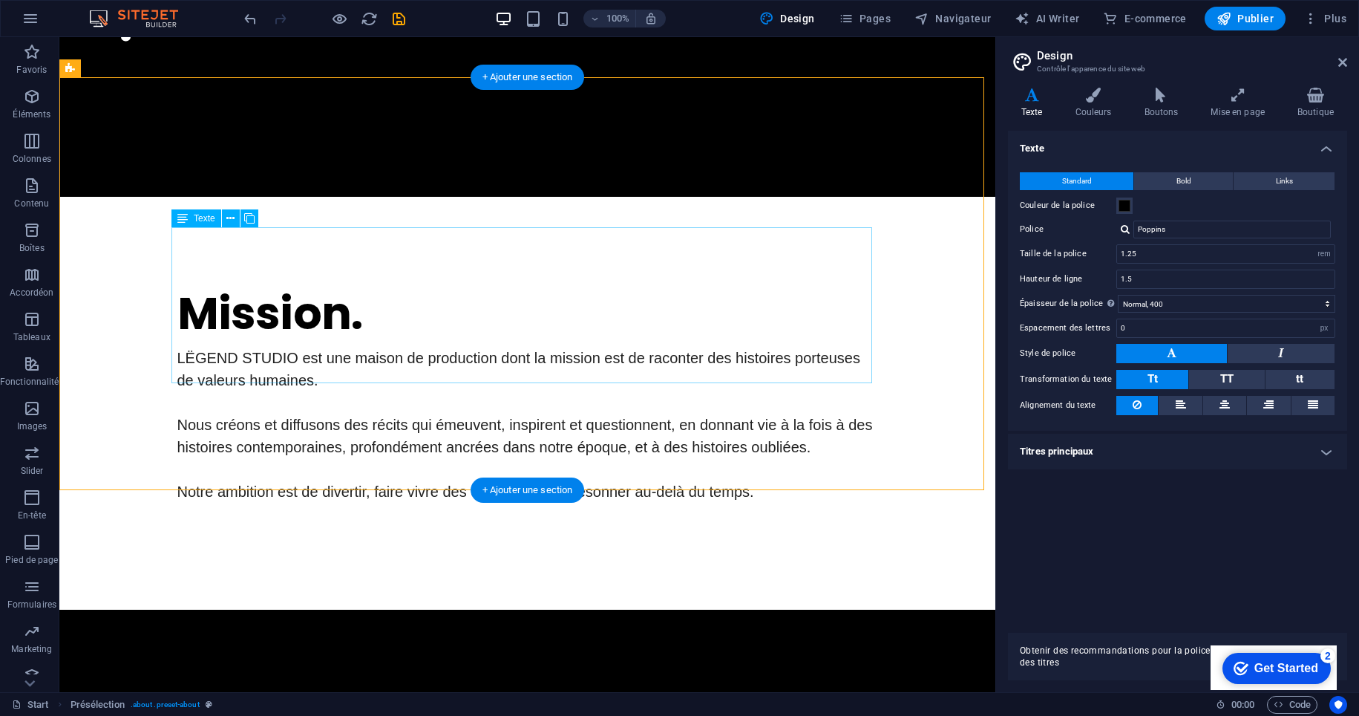
click at [347, 373] on div "LËGEND STUDIO est une maison de production dont la mission est de raconter des …" at bounding box center [527, 425] width 701 height 156
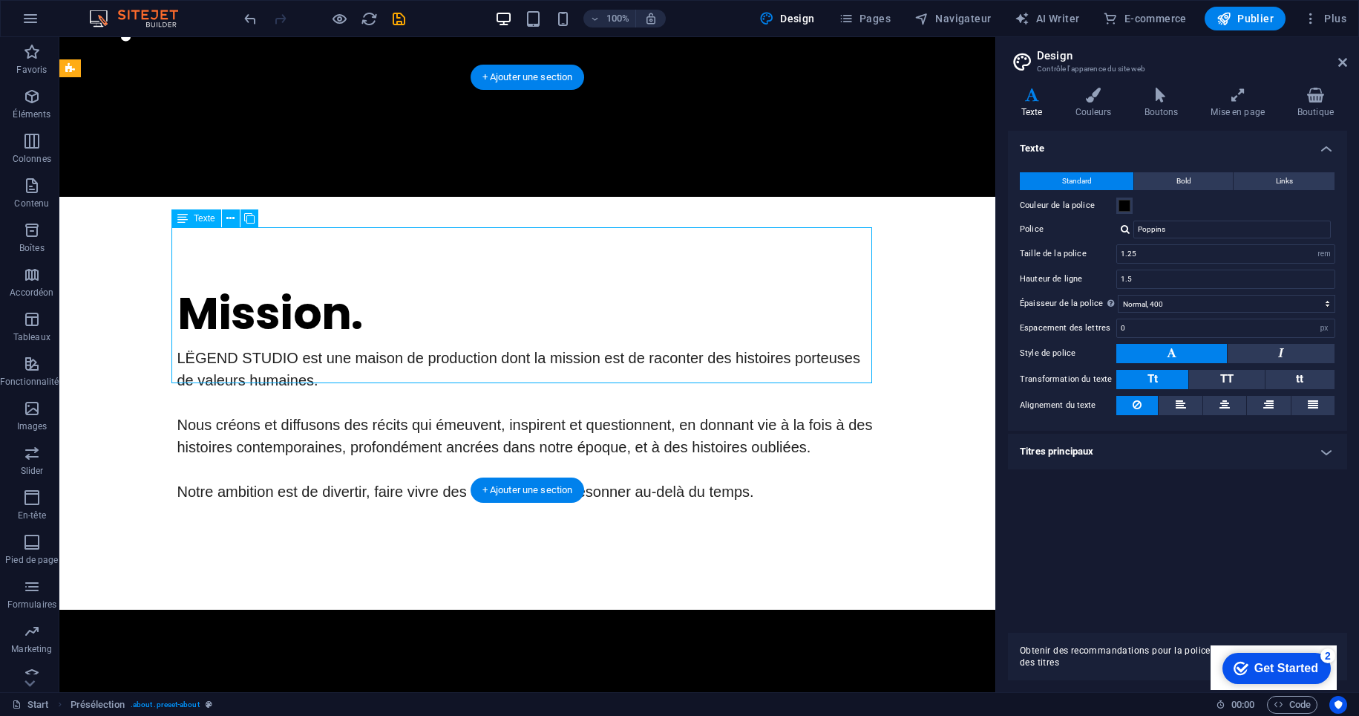
click at [347, 373] on div "LËGEND STUDIO est une maison de production dont la mission est de raconter des …" at bounding box center [527, 425] width 701 height 156
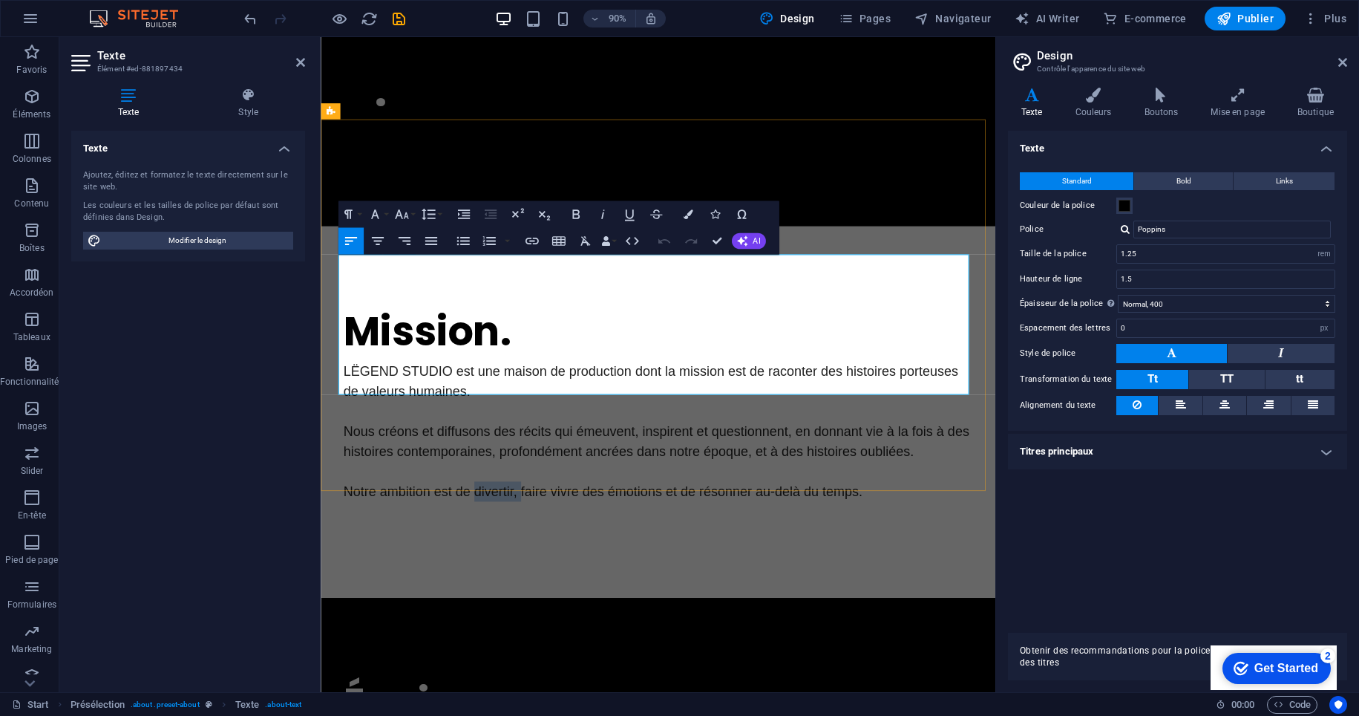
drag, startPoint x: 535, startPoint y: 425, endPoint x: 483, endPoint y: 422, distance: 51.3
click at [483, 534] on span "Notre ambition est de divertir, faire vivre des émotions et de résonner au-delà…" at bounding box center [633, 542] width 577 height 16
click at [635, 534] on span "Notre ambition est de faire vivre des émotions et de résonner au-delà du temps." at bounding box center [607, 542] width 525 height 16
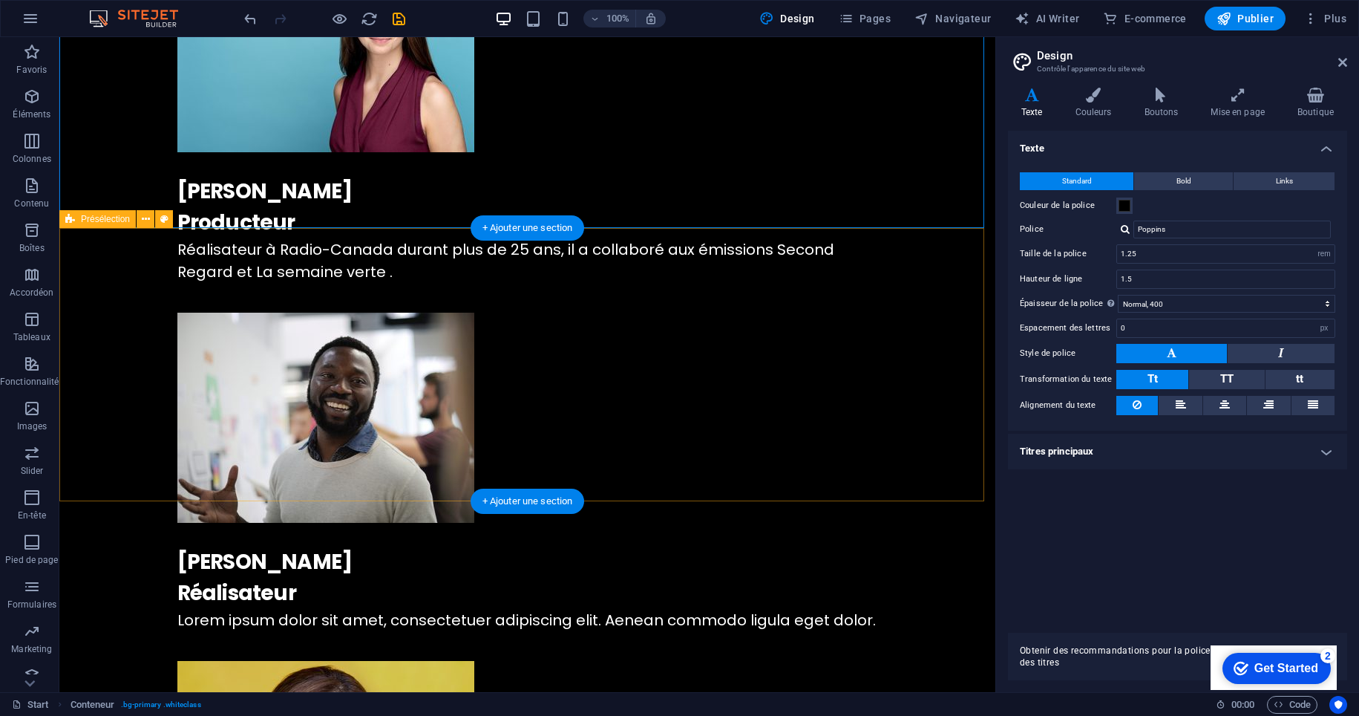
scroll to position [1602, 0]
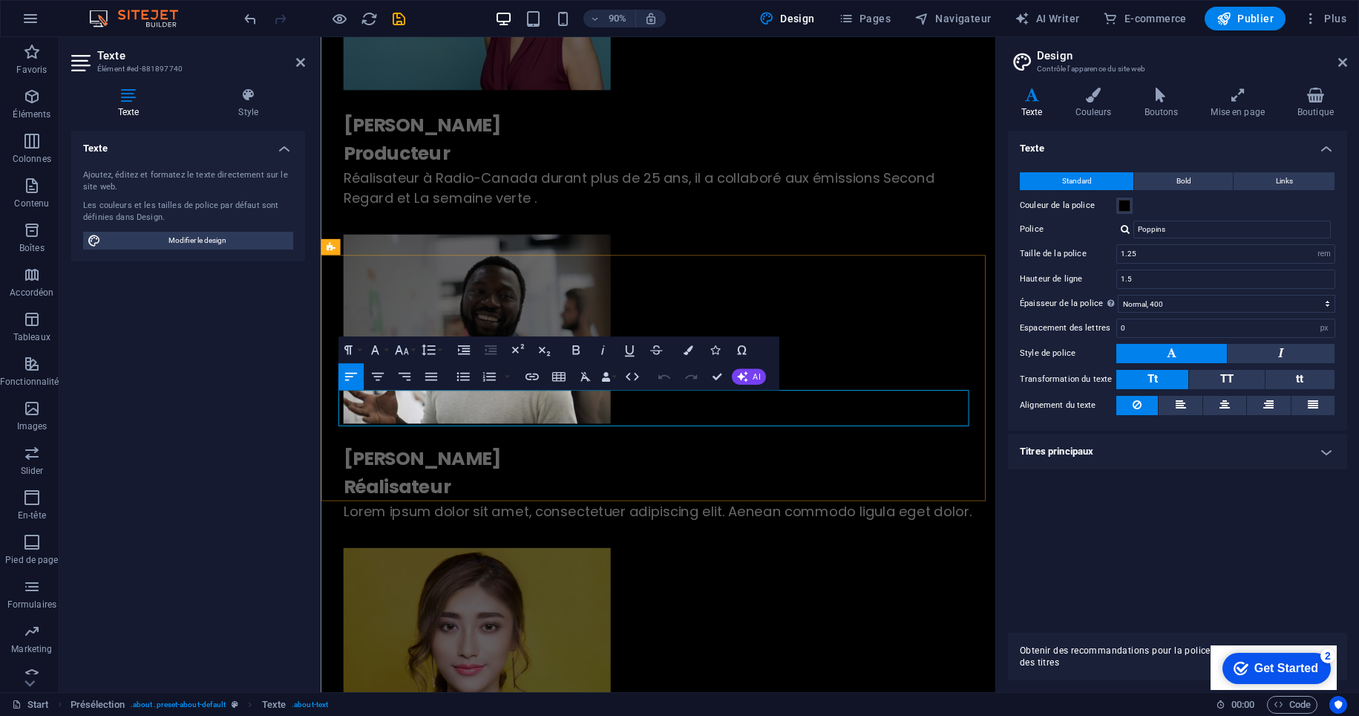
drag, startPoint x: 497, startPoint y: 455, endPoint x: 333, endPoint y: 460, distance: 164.2
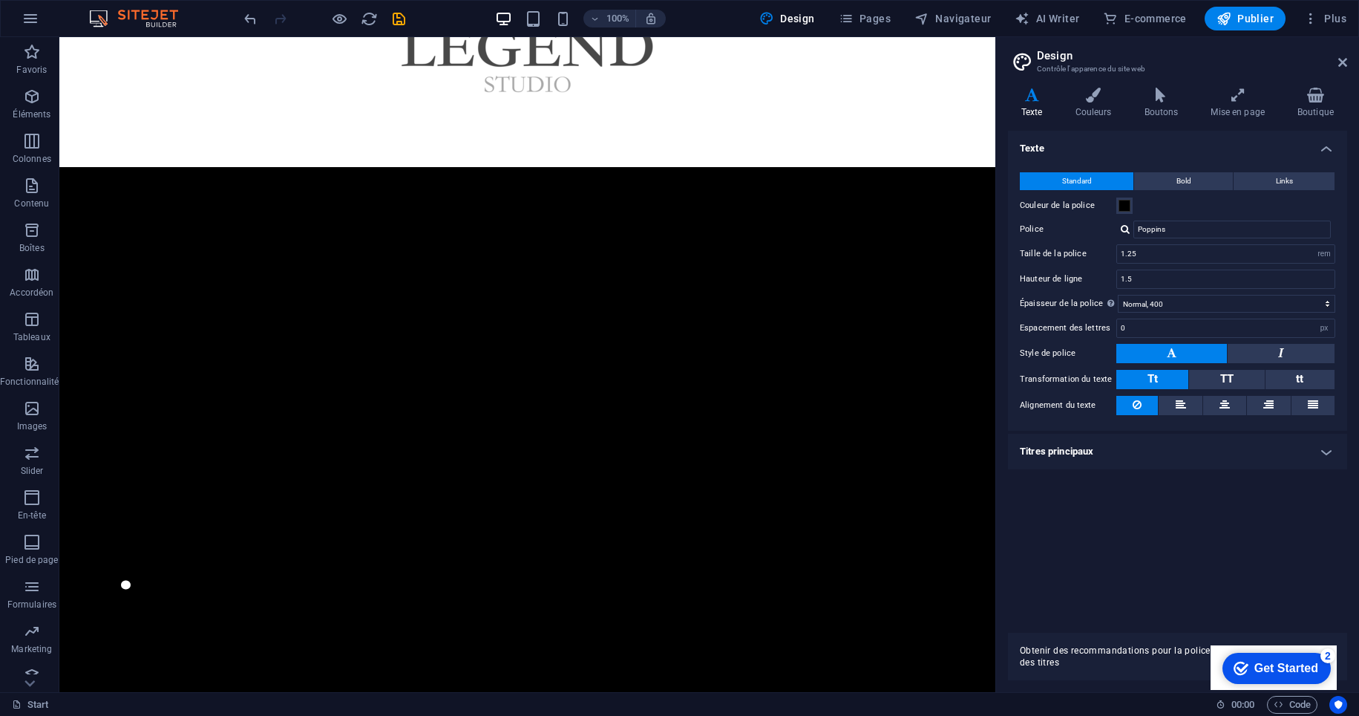
scroll to position [0, 0]
